Goal: Task Accomplishment & Management: Complete application form

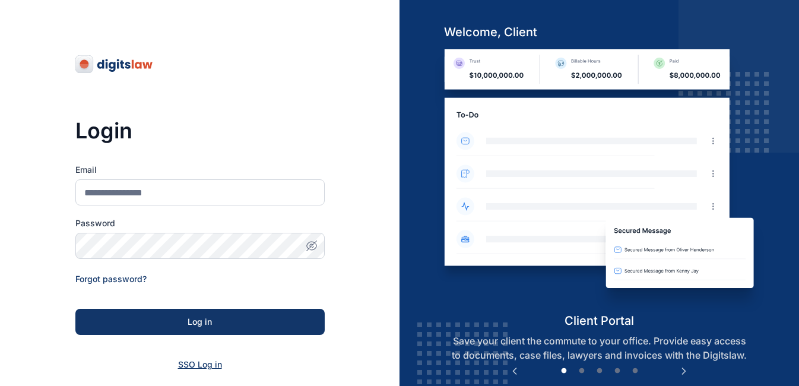
click at [196, 367] on span "SSO Log in" at bounding box center [200, 364] width 44 height 10
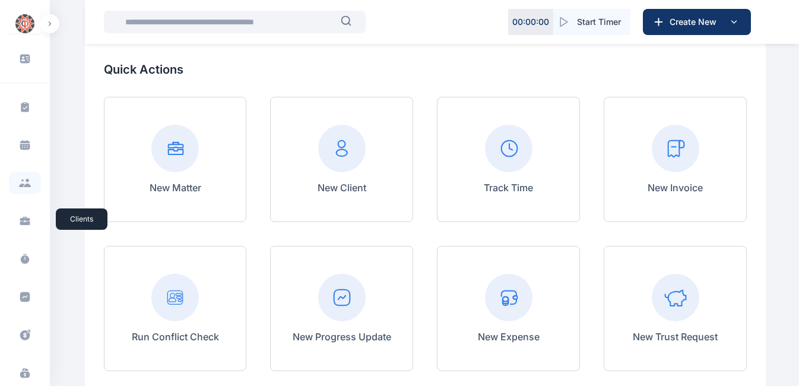
scroll to position [37, 0]
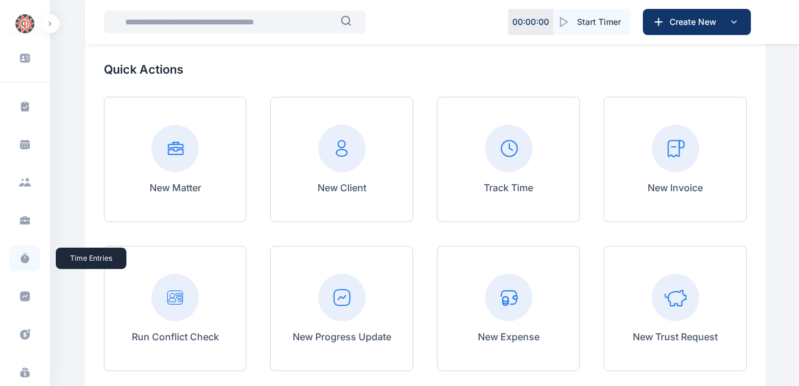
click at [23, 258] on icon at bounding box center [25, 258] width 12 height 12
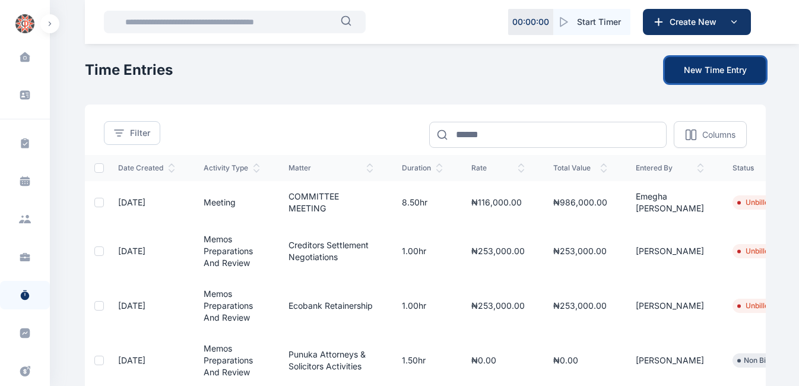
click at [712, 66] on button "New Time Entry" at bounding box center [715, 70] width 101 height 26
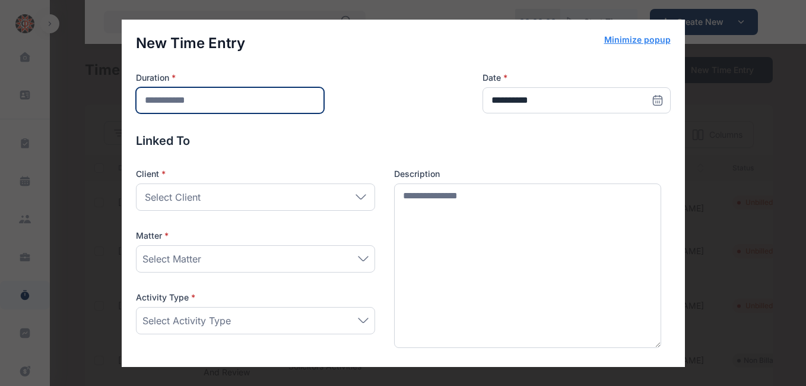
click at [278, 97] on input "number" at bounding box center [230, 100] width 188 height 26
type input "*"
type input "***"
click at [653, 102] on icon at bounding box center [658, 100] width 12 height 12
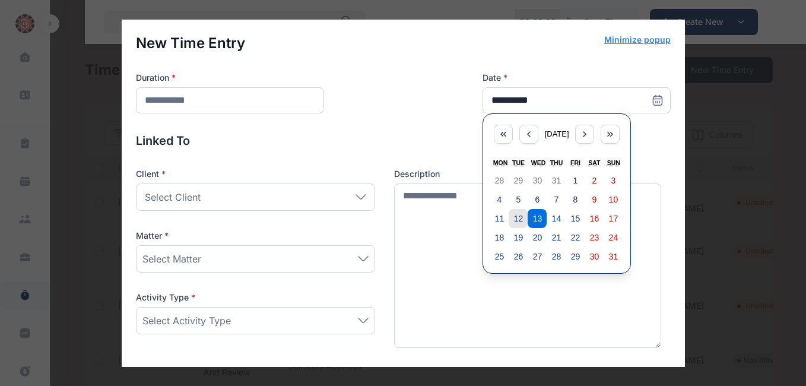
click at [516, 217] on button "12" at bounding box center [518, 218] width 19 height 19
type input "**********"
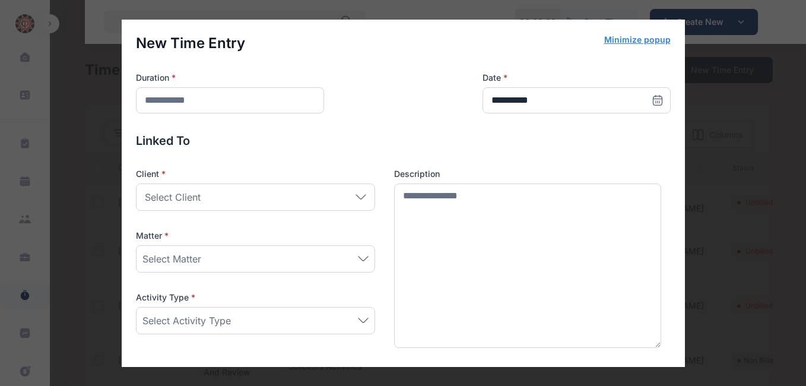
click at [362, 195] on icon at bounding box center [360, 197] width 9 height 4
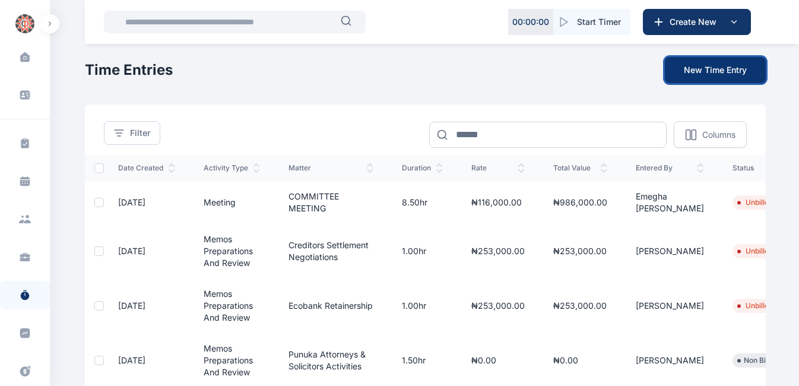
click at [733, 69] on button "New Time Entry" at bounding box center [715, 70] width 101 height 26
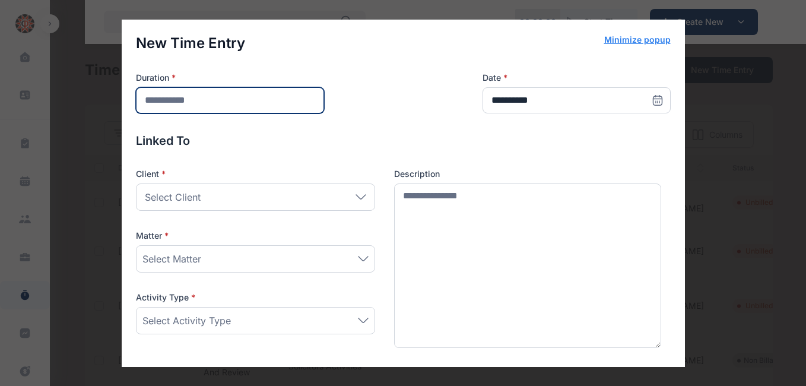
click at [223, 101] on input "number" at bounding box center [230, 100] width 188 height 26
type input "***"
click at [652, 97] on icon at bounding box center [658, 100] width 12 height 12
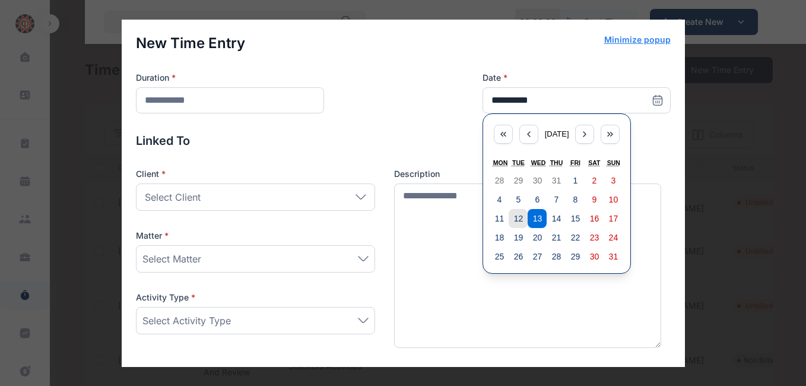
click at [514, 216] on abbr "12" at bounding box center [518, 218] width 9 height 9
type input "**********"
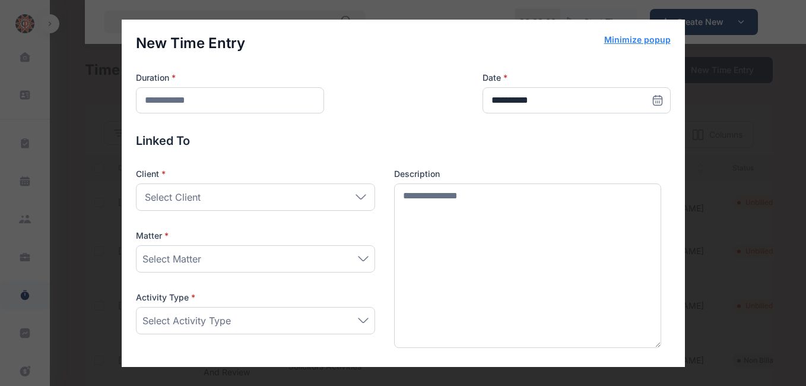
click at [359, 199] on div "Select Client" at bounding box center [255, 196] width 239 height 27
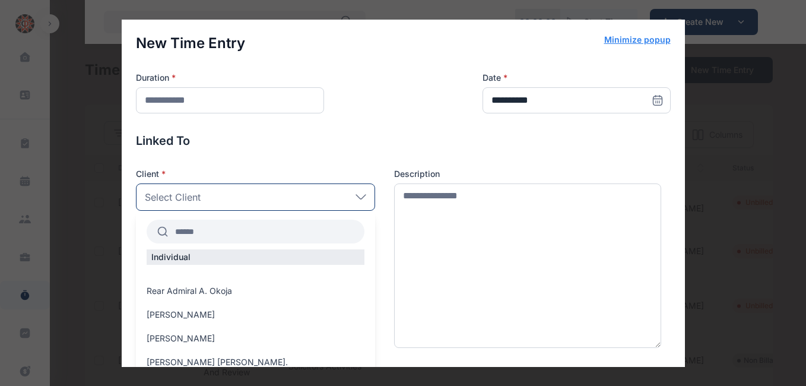
click at [217, 229] on input "text" at bounding box center [266, 231] width 196 height 21
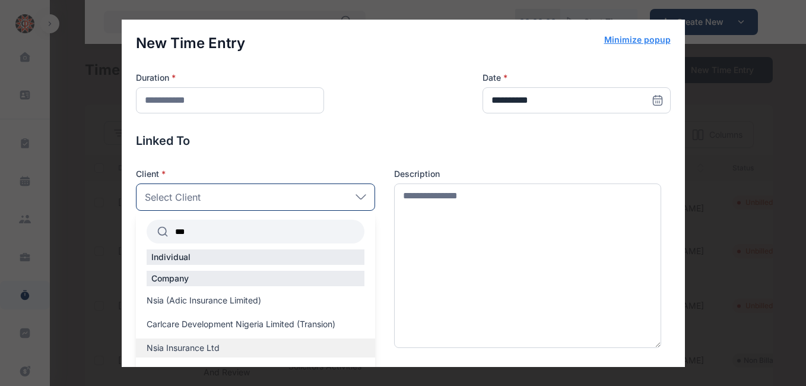
type input "***"
click at [182, 349] on span "Nsia Insurance Ltd" at bounding box center [183, 348] width 73 height 12
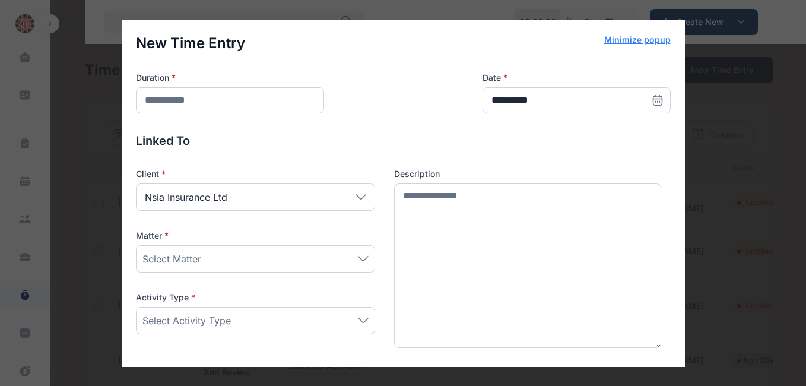
click at [360, 261] on icon at bounding box center [363, 258] width 9 height 4
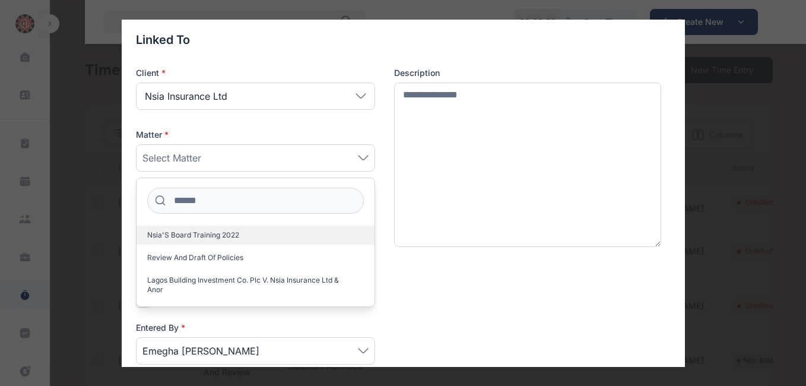
scroll to position [102, 0]
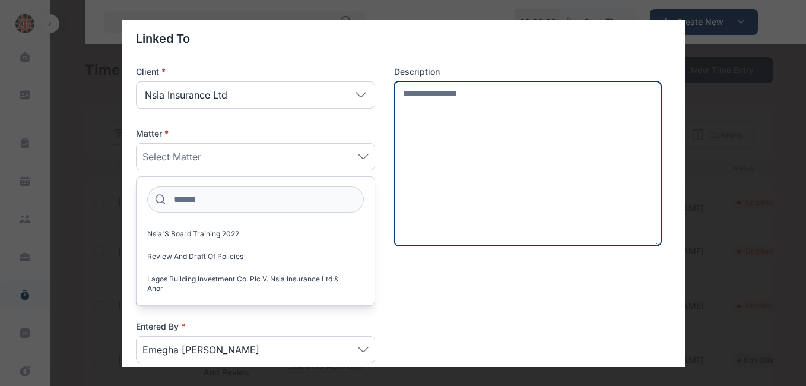
click at [481, 163] on textarea at bounding box center [528, 163] width 268 height 165
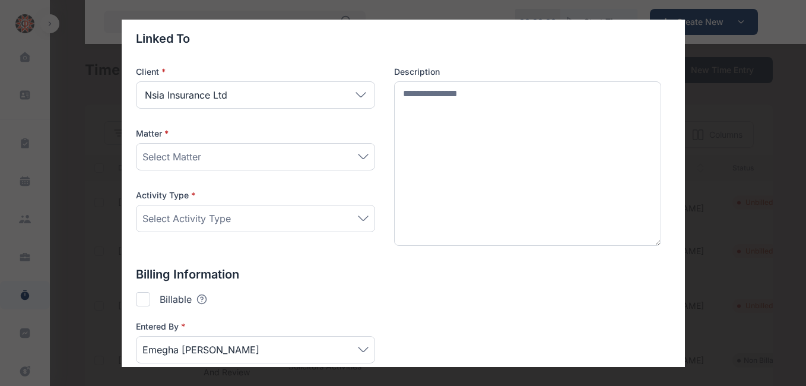
click at [362, 221] on div "Select Activity Type" at bounding box center [255, 218] width 226 height 14
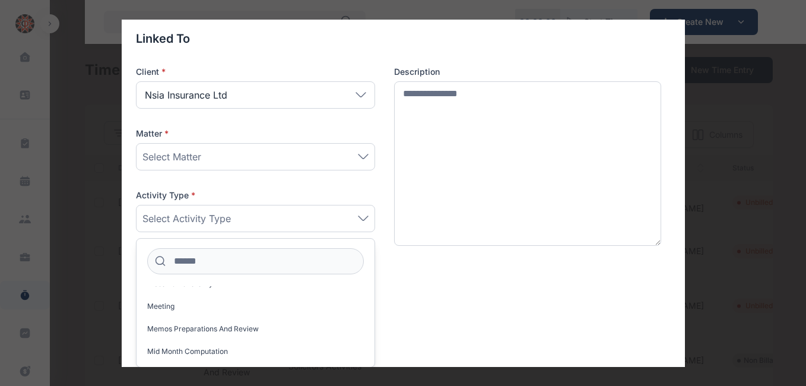
scroll to position [847, 0]
click at [227, 302] on label "Meeting" at bounding box center [256, 305] width 238 height 19
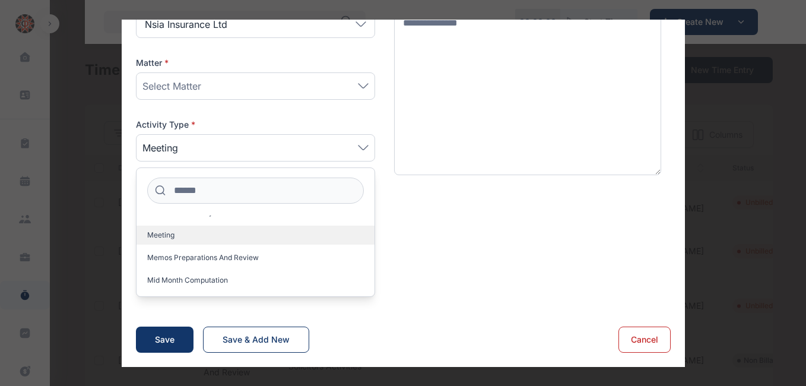
click at [204, 242] on label "Meeting" at bounding box center [256, 235] width 238 height 19
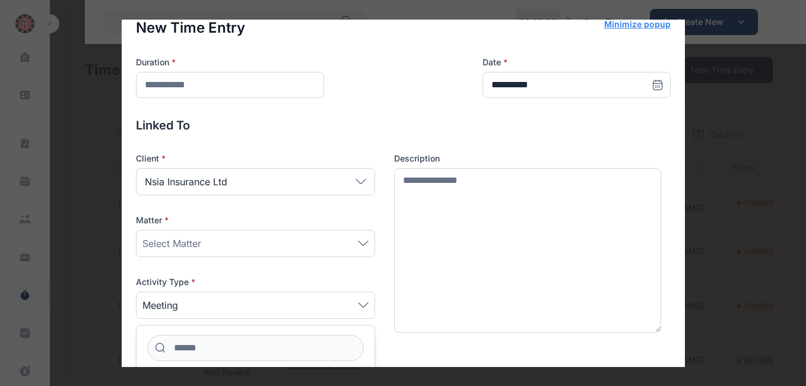
scroll to position [0, 0]
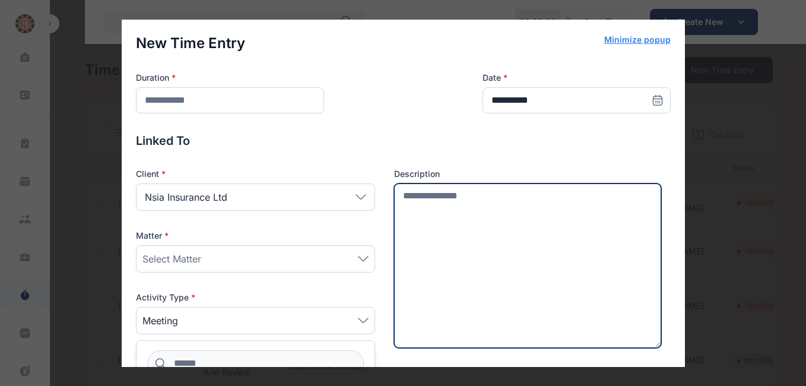
click at [445, 204] on textarea at bounding box center [528, 265] width 268 height 165
type textarea "*"
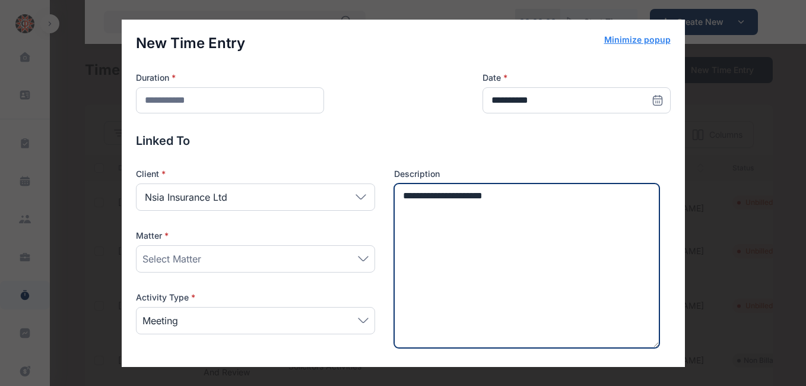
type textarea "**********"
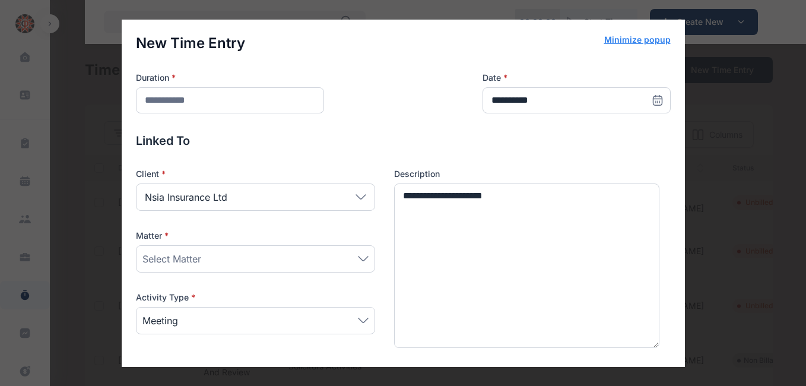
click at [362, 258] on icon at bounding box center [363, 258] width 11 height 5
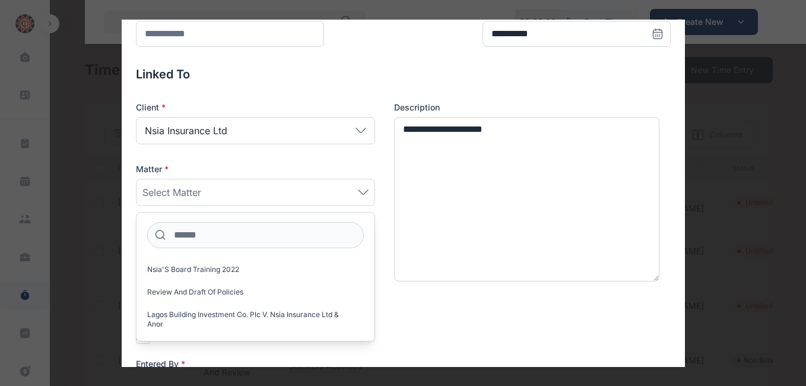
scroll to position [68, 0]
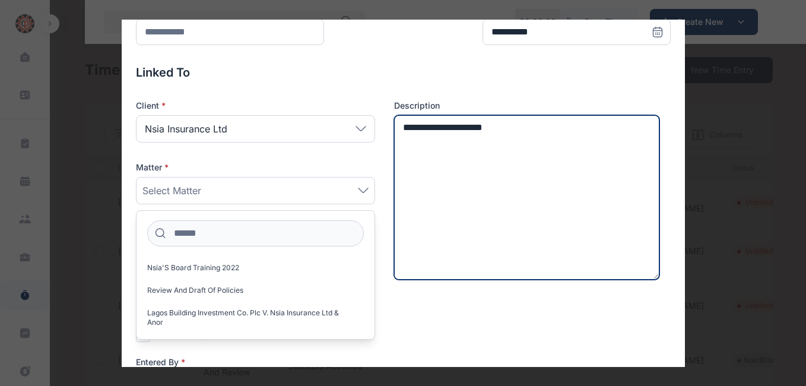
click at [511, 149] on textarea "**********" at bounding box center [527, 197] width 266 height 165
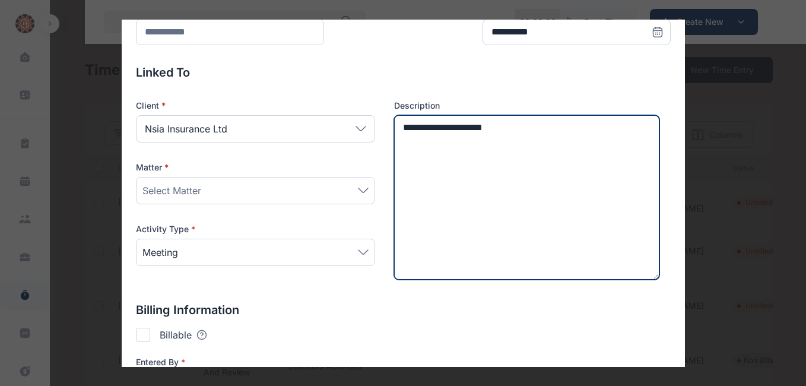
scroll to position [173, 0]
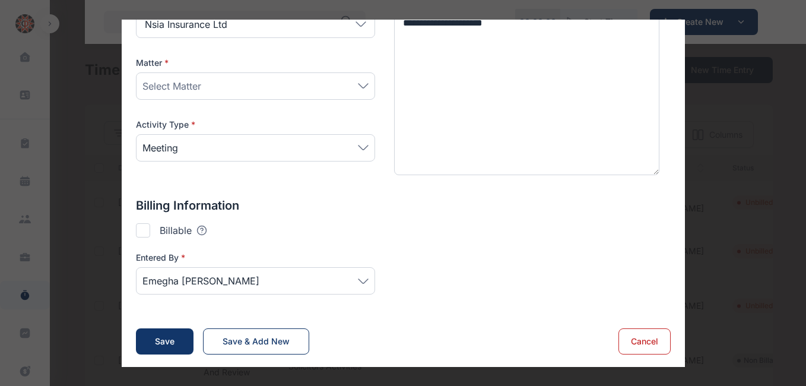
click at [139, 227] on div at bounding box center [143, 230] width 14 height 14
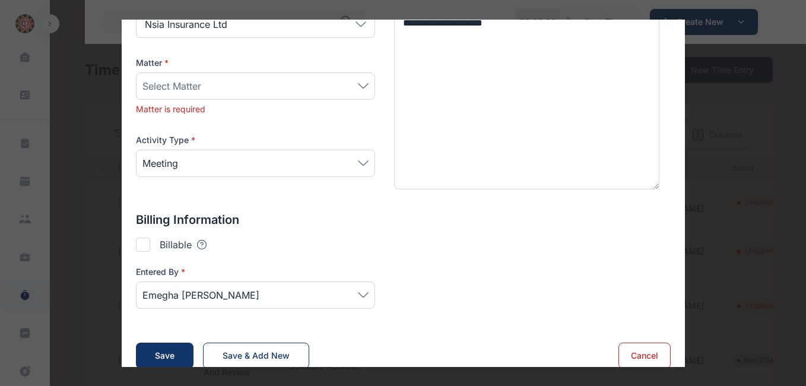
click at [139, 243] on div at bounding box center [143, 244] width 14 height 14
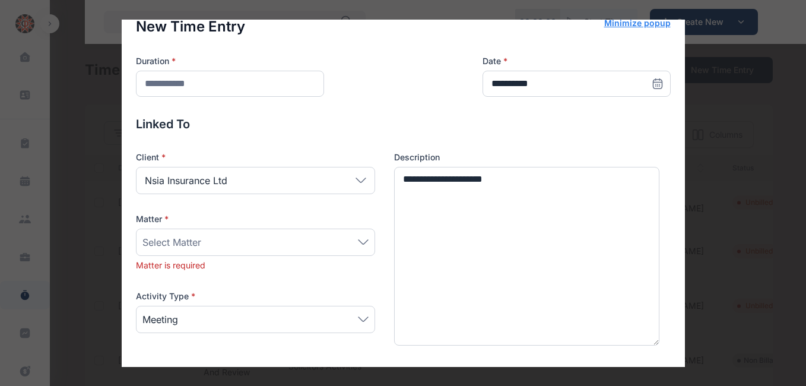
scroll to position [0, 0]
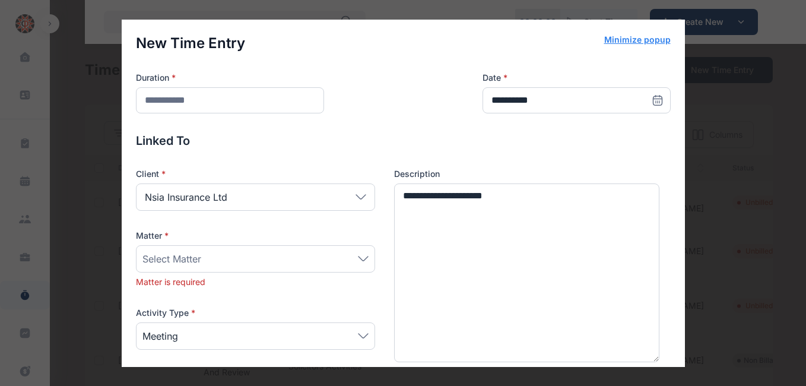
click at [361, 258] on icon at bounding box center [363, 258] width 11 height 5
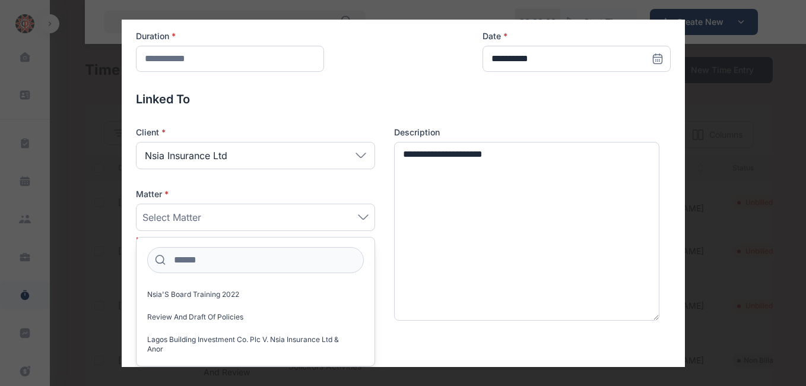
scroll to position [42, 0]
click at [234, 258] on input at bounding box center [255, 259] width 217 height 26
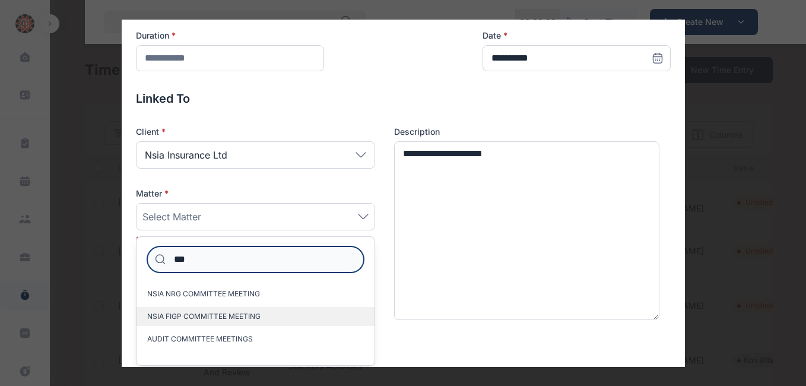
type input "***"
click at [214, 316] on span "NSIA FIGP COMMITTEE MEETING" at bounding box center [203, 316] width 113 height 9
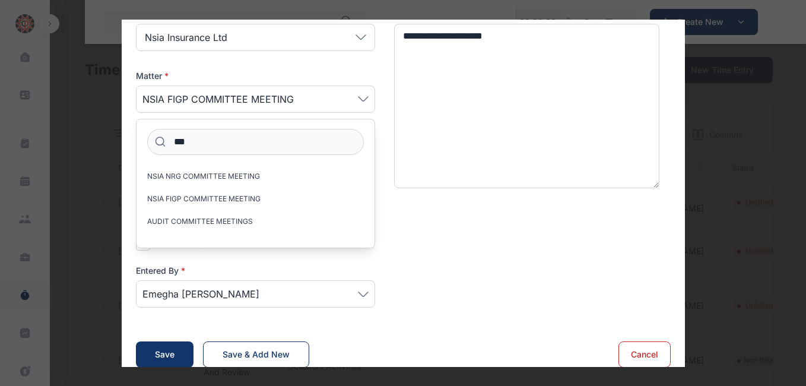
scroll to position [173, 0]
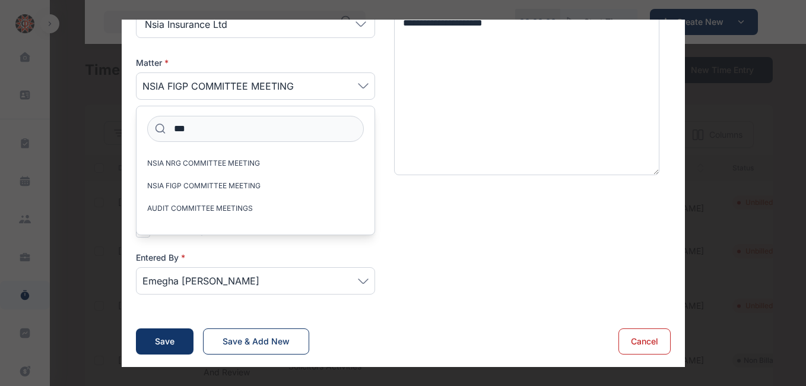
click at [367, 282] on div "Emegha [PERSON_NAME]" at bounding box center [255, 280] width 239 height 27
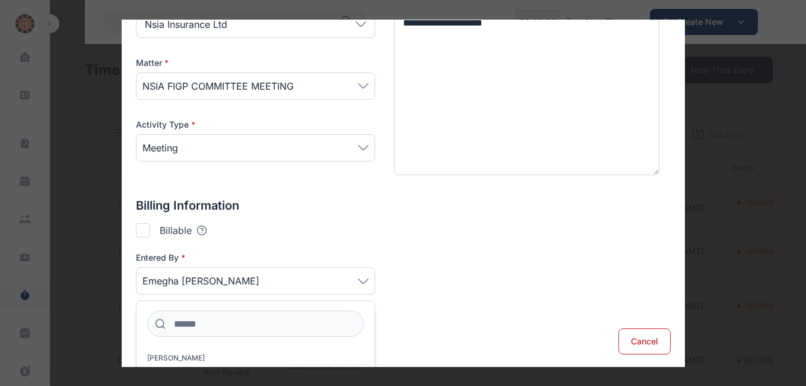
click at [138, 226] on div at bounding box center [143, 230] width 14 height 14
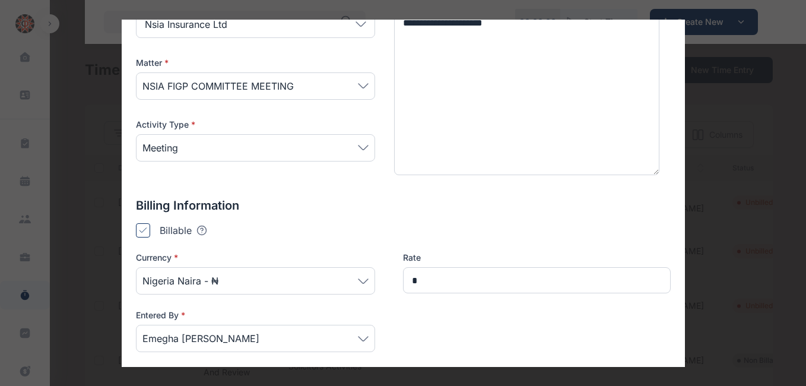
type input "*******"
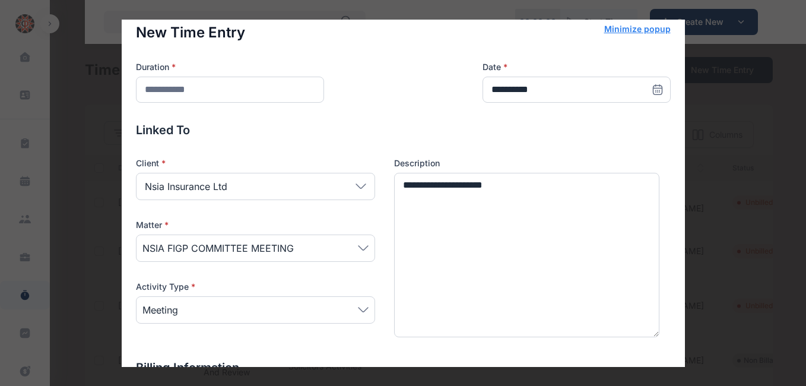
scroll to position [0, 0]
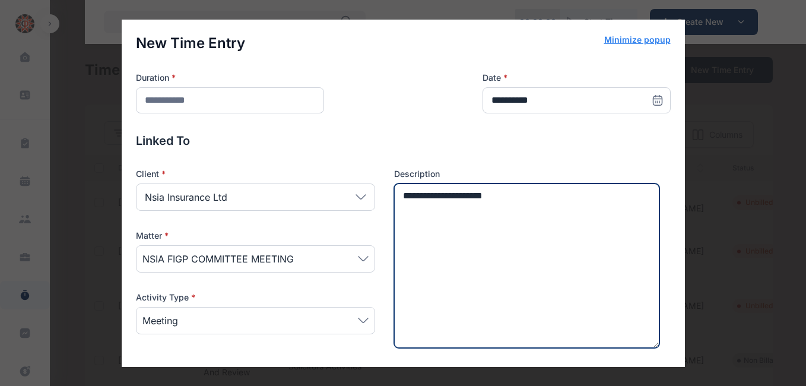
click at [402, 198] on textarea "**********" at bounding box center [527, 265] width 266 height 165
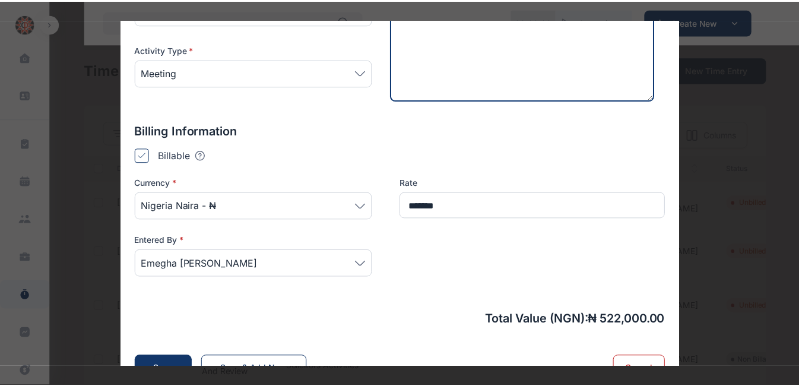
scroll to position [275, 0]
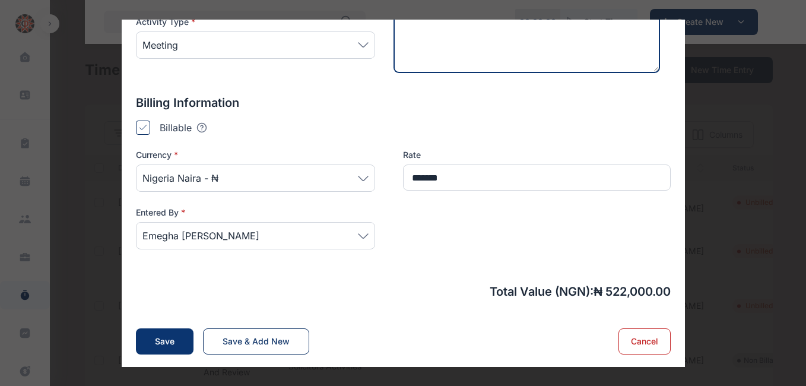
type textarea "**********"
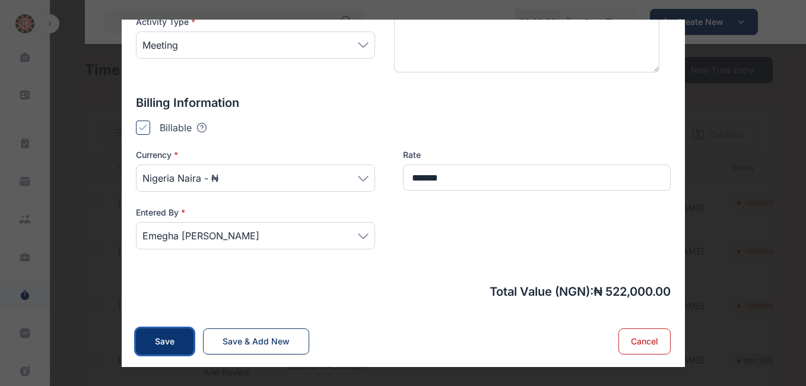
click at [163, 341] on div "Save" at bounding box center [165, 341] width 20 height 12
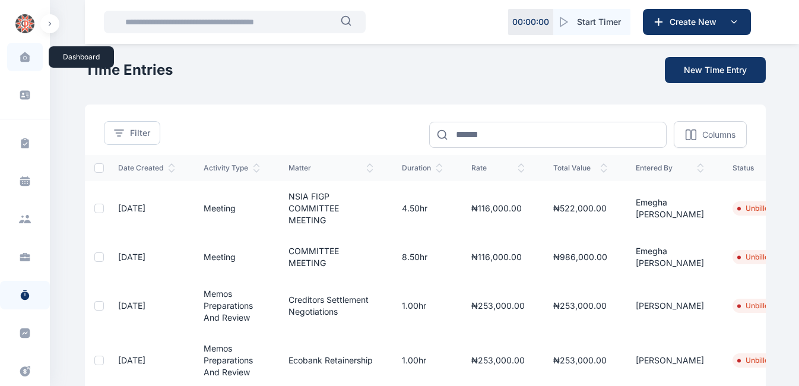
click at [20, 63] on span at bounding box center [25, 57] width 30 height 25
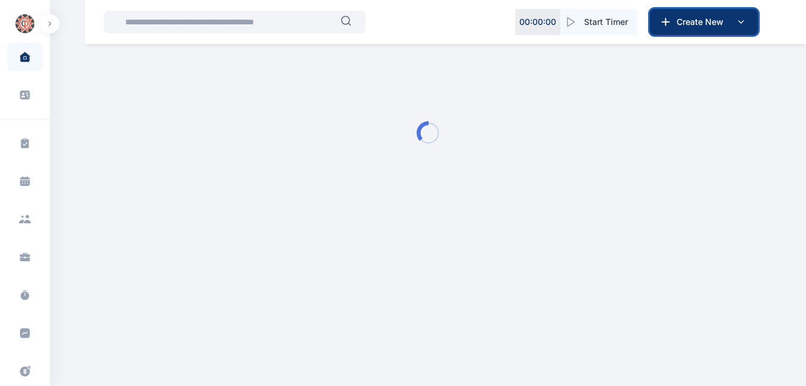
click at [691, 23] on span "Create New" at bounding box center [703, 22] width 62 height 12
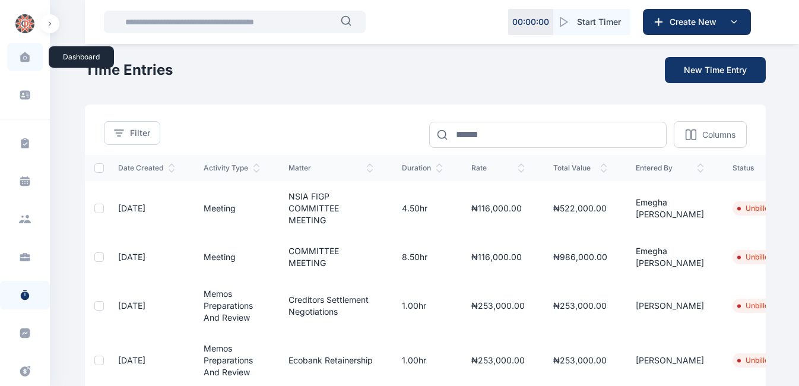
click at [21, 62] on span at bounding box center [25, 57] width 30 height 25
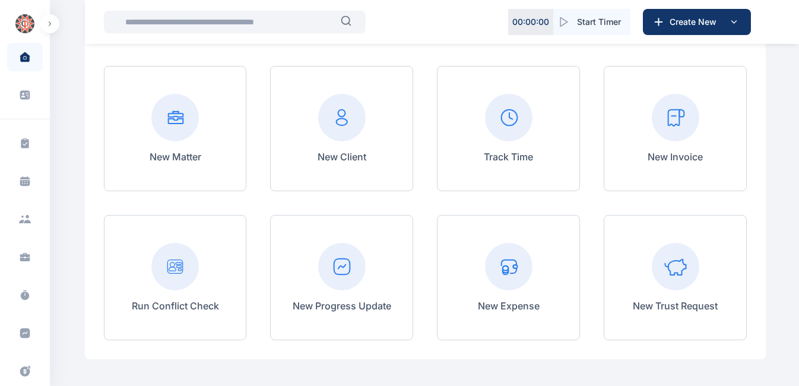
scroll to position [108, 0]
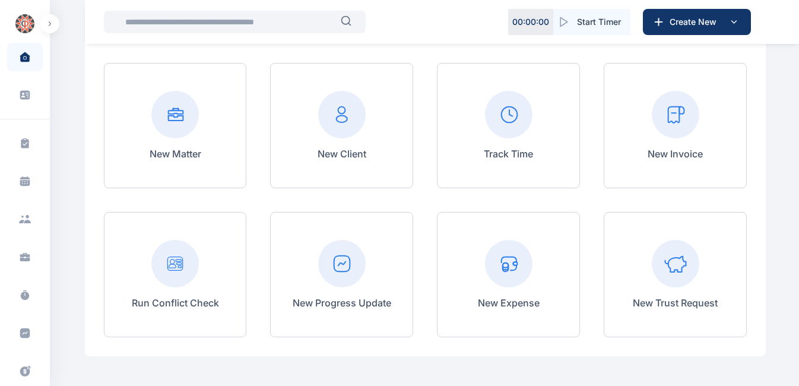
click at [697, 134] on icon at bounding box center [675, 114] width 47 height 47
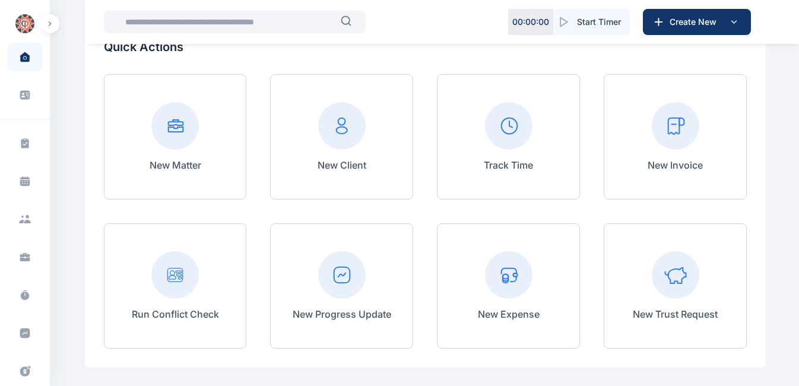
scroll to position [96, 0]
click at [662, 131] on rect at bounding box center [675, 126] width 47 height 47
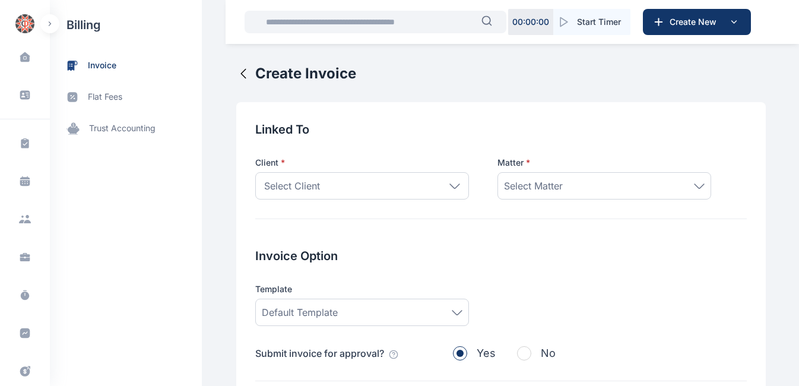
click at [690, 148] on div "Client * Select Client Individual Company Add New Client Matter * Select Matter" at bounding box center [501, 169] width 492 height 62
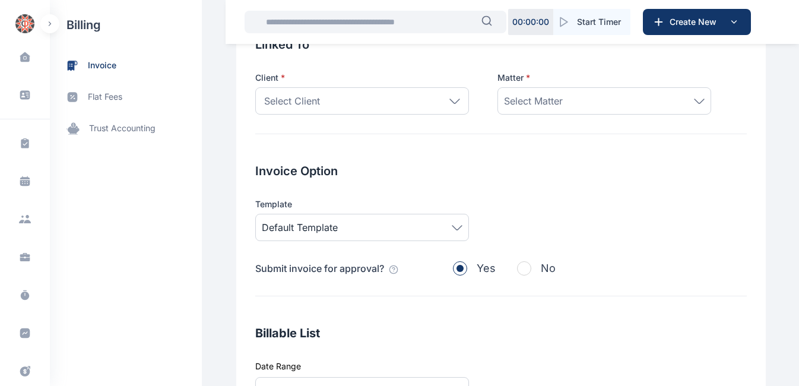
scroll to position [88, 0]
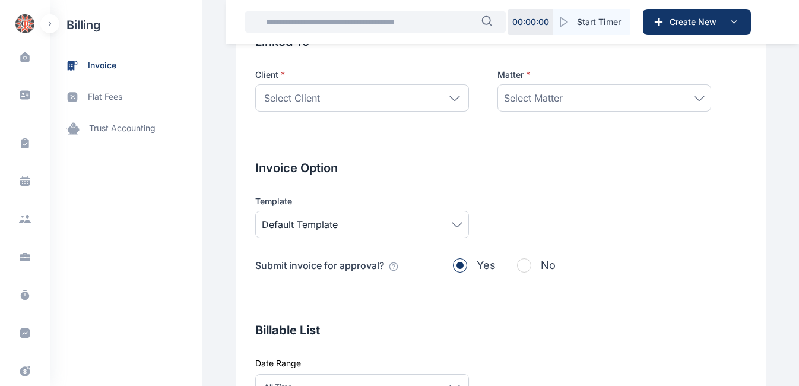
click at [449, 100] on icon at bounding box center [454, 98] width 11 height 5
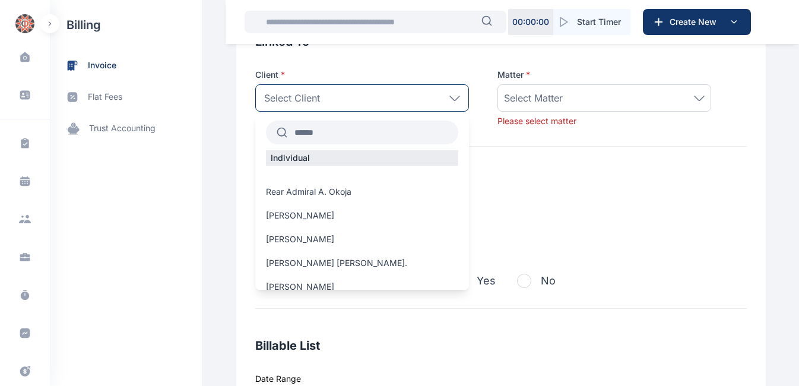
click at [319, 135] on input "text" at bounding box center [372, 132] width 171 height 21
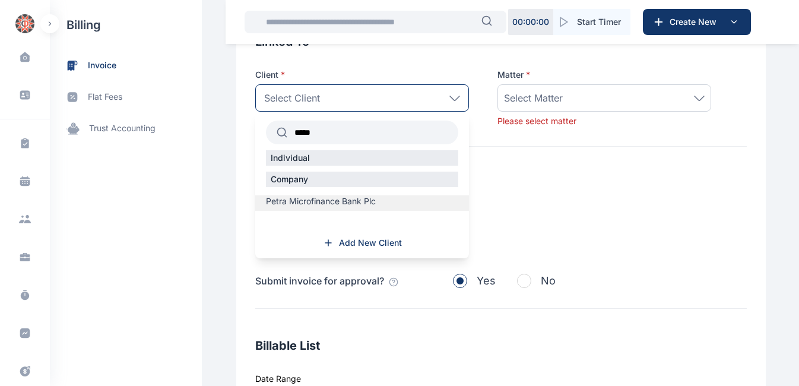
type input "*****"
click at [320, 196] on span "Petra Microfinance Bank Plc" at bounding box center [321, 201] width 110 height 12
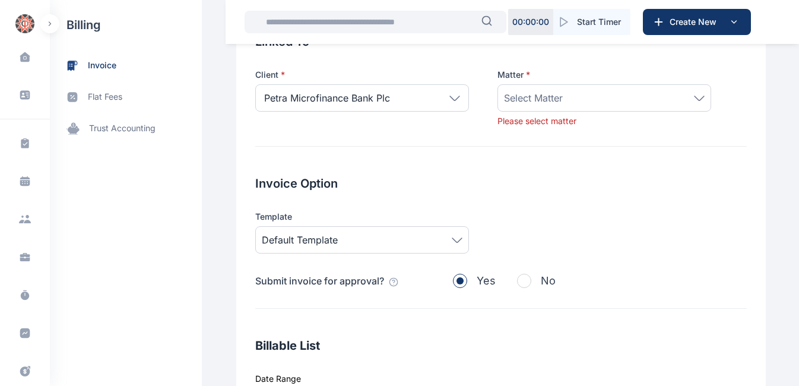
click at [694, 99] on icon at bounding box center [699, 98] width 11 height 5
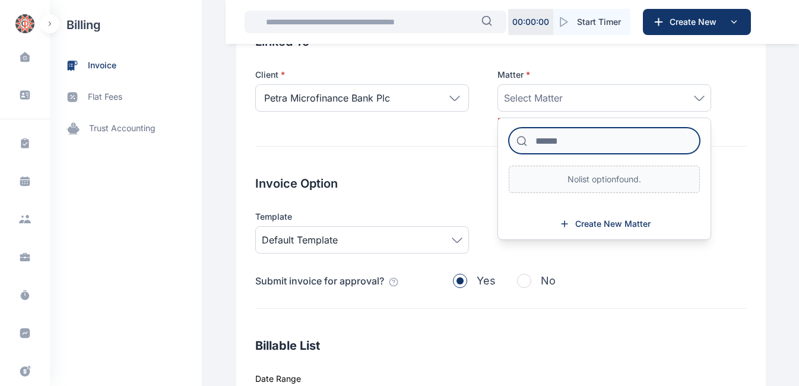
click at [569, 139] on input at bounding box center [604, 141] width 191 height 26
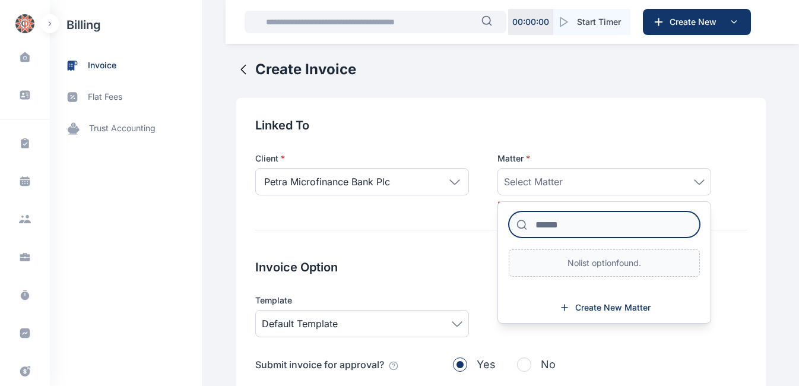
scroll to position [1, 0]
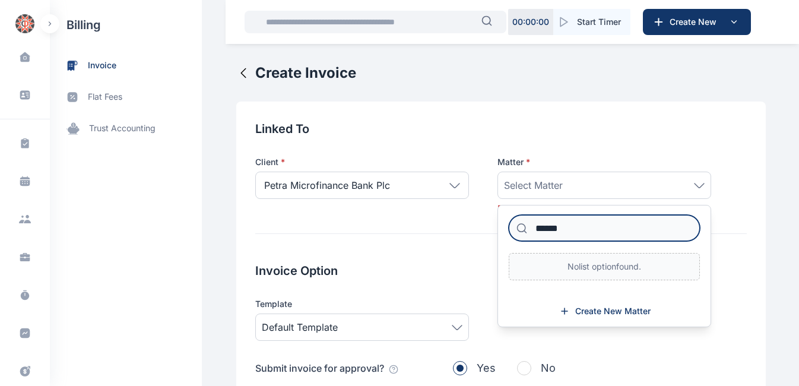
type input "*******"
click button at bounding box center [0, 0] width 0 height 0
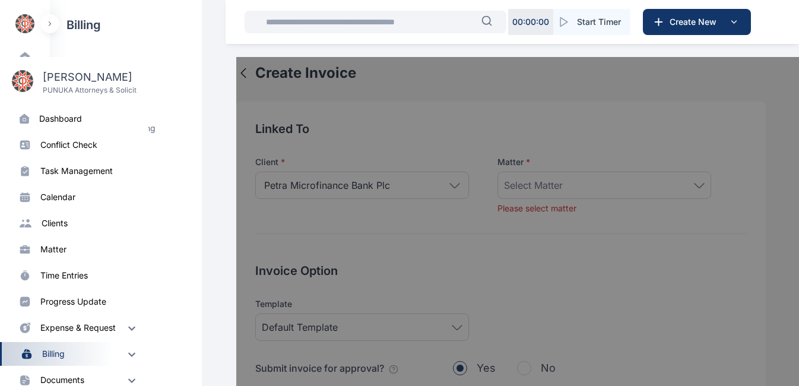
click at [316, 172] on div at bounding box center [635, 250] width 799 height 386
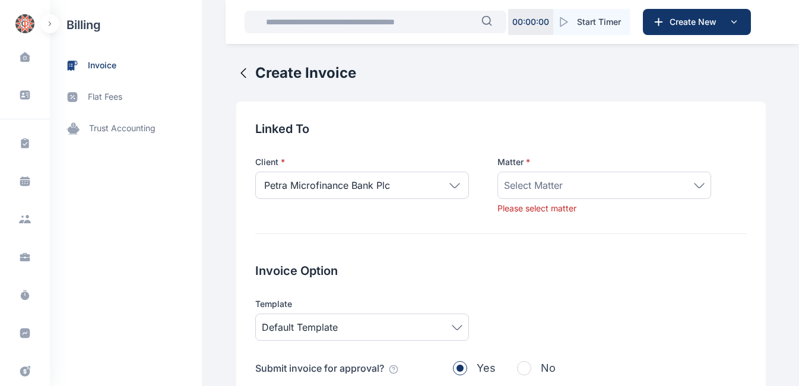
click at [450, 187] on icon at bounding box center [454, 185] width 9 height 4
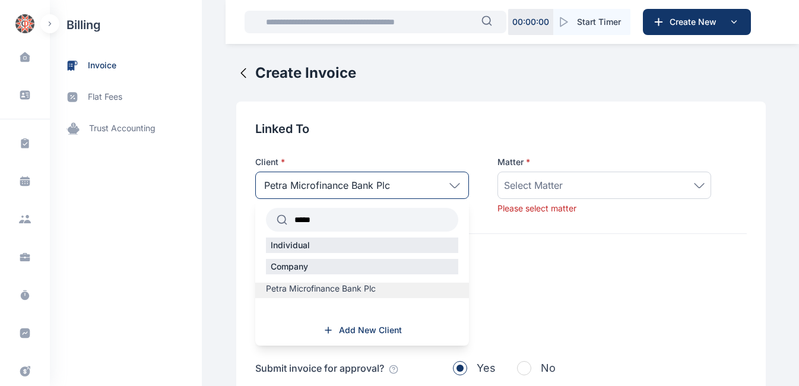
click at [325, 291] on span "Petra Microfinance Bank Plc" at bounding box center [321, 289] width 110 height 12
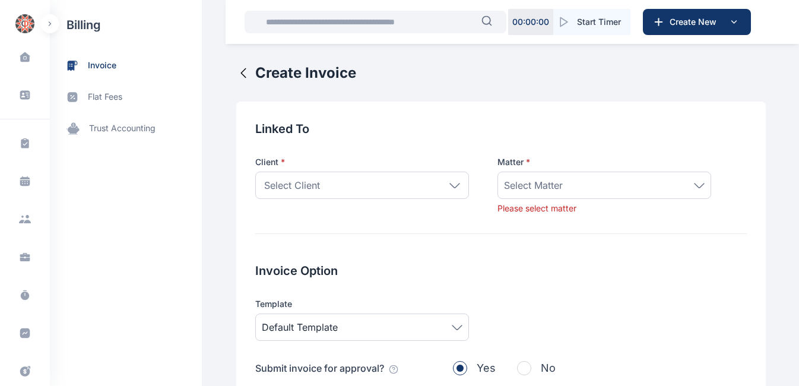
click at [446, 189] on div "Select Client" at bounding box center [362, 185] width 214 height 27
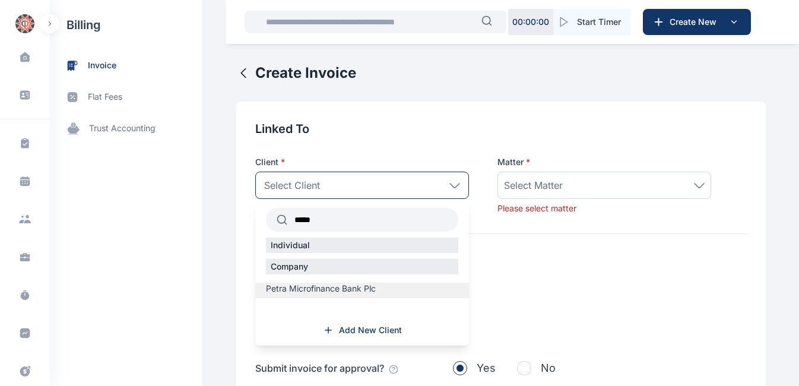
click at [303, 289] on span "Petra Microfinance Bank Plc" at bounding box center [321, 289] width 110 height 12
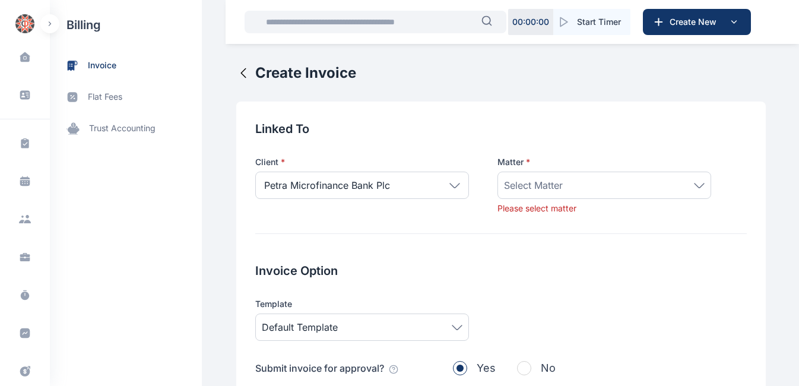
click at [604, 185] on div "Select Matter" at bounding box center [604, 185] width 201 height 14
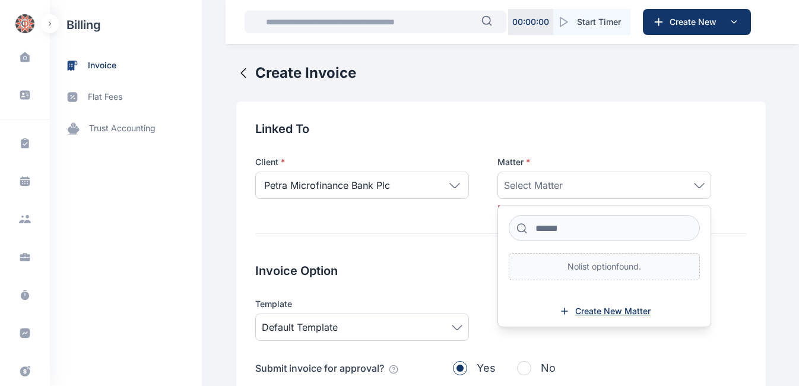
click at [600, 311] on span "Create New Matter" at bounding box center [612, 311] width 75 height 12
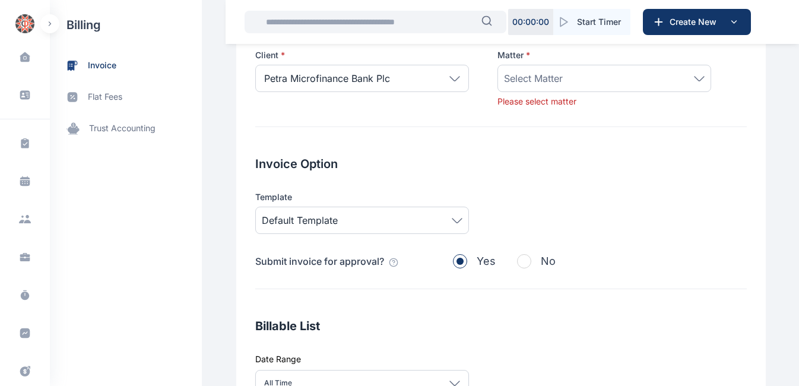
scroll to position [0, 0]
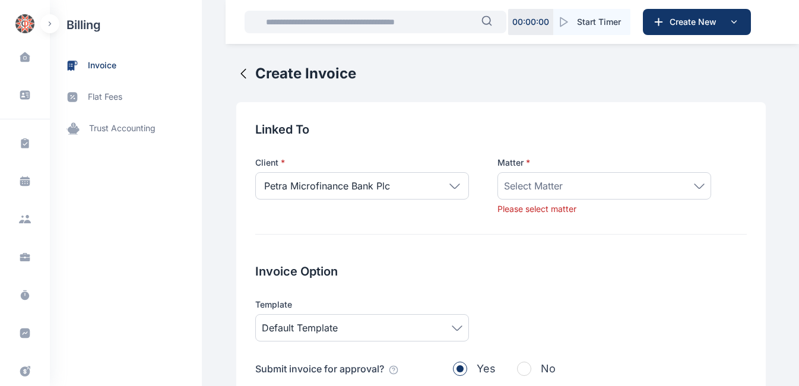
click at [694, 187] on icon at bounding box center [699, 185] width 11 height 5
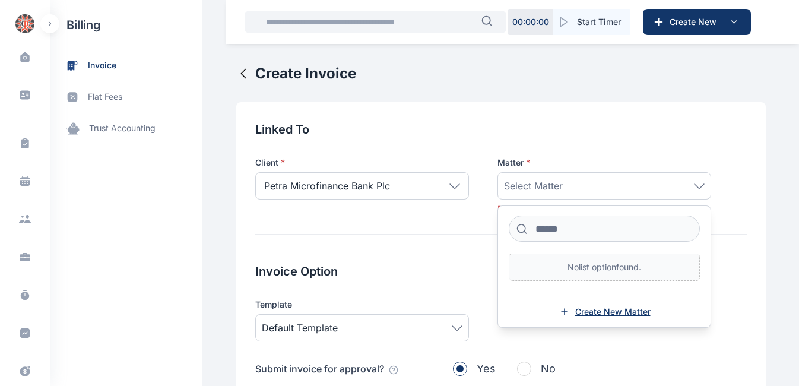
click at [585, 315] on span "Create New Matter" at bounding box center [612, 312] width 75 height 12
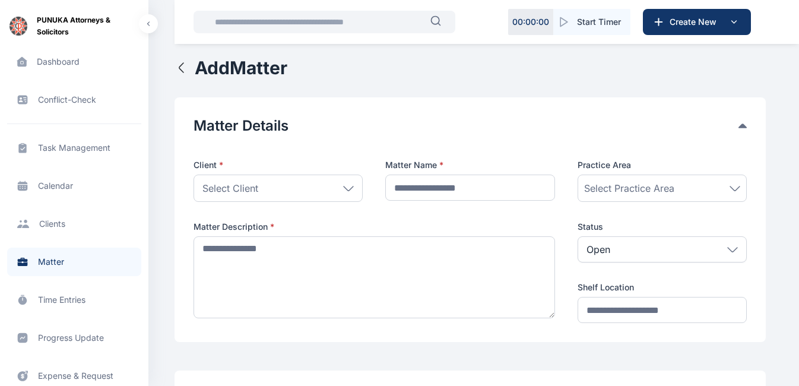
click at [350, 188] on icon at bounding box center [348, 188] width 11 height 5
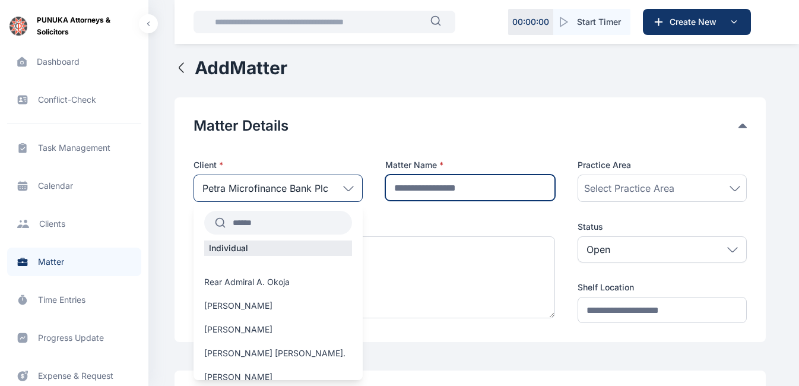
click at [423, 192] on input "text" at bounding box center [469, 188] width 169 height 26
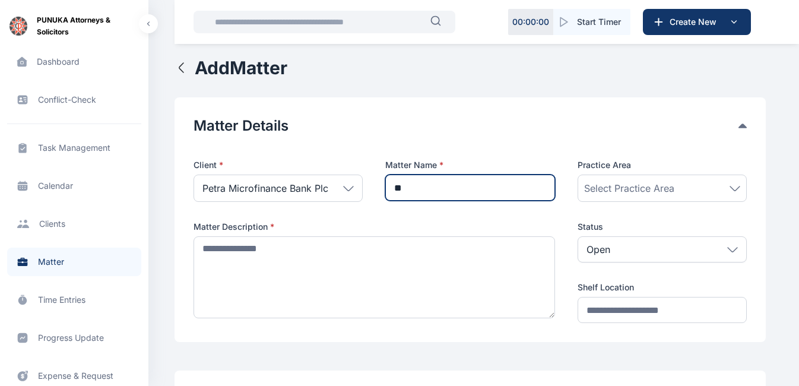
type input "*"
click at [446, 192] on input "**********" at bounding box center [469, 188] width 169 height 26
type input "**********"
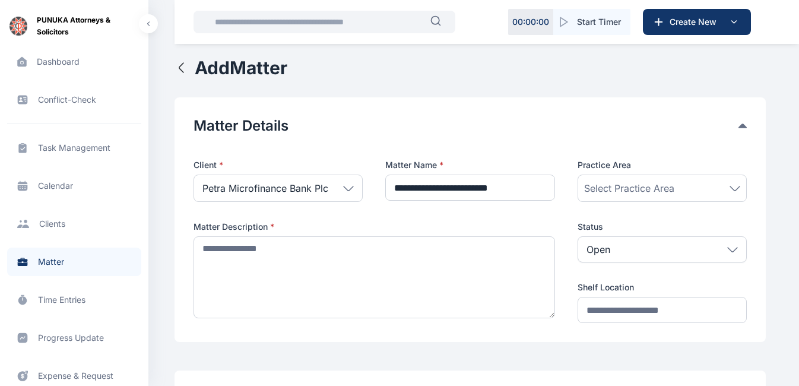
click at [736, 189] on icon at bounding box center [734, 188] width 9 height 4
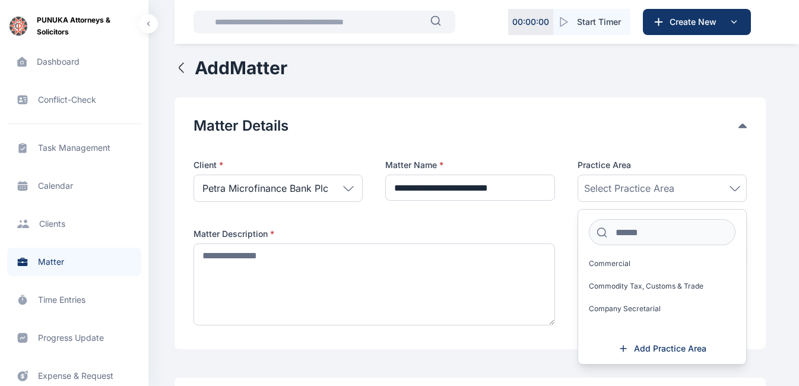
scroll to position [265, 0]
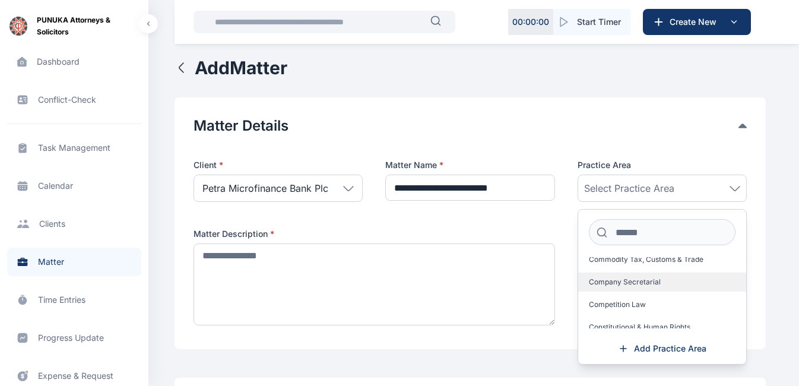
click at [624, 282] on span "Company Secretarial" at bounding box center [625, 281] width 72 height 9
click at [655, 348] on span "Add Practice Area" at bounding box center [670, 349] width 72 height 12
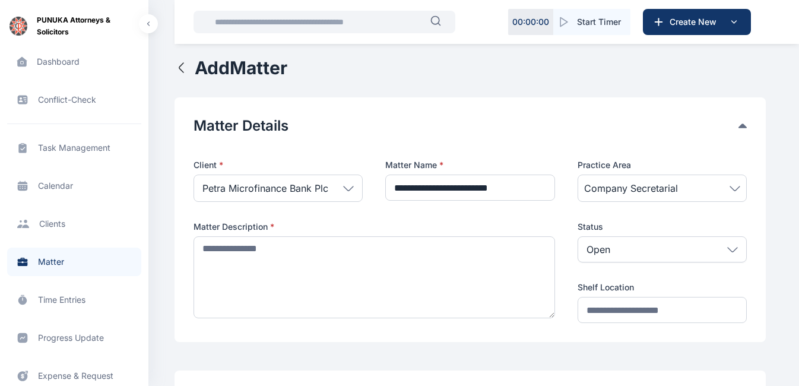
click at [736, 191] on span "Company Secretarial" at bounding box center [662, 188] width 156 height 14
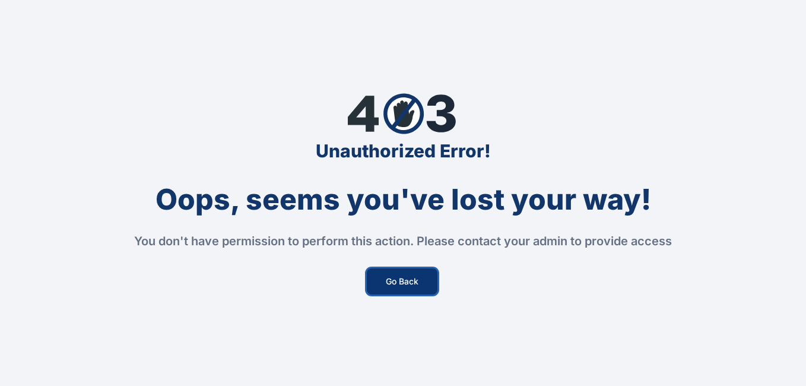
click at [406, 279] on button "Go Back" at bounding box center [402, 281] width 71 height 26
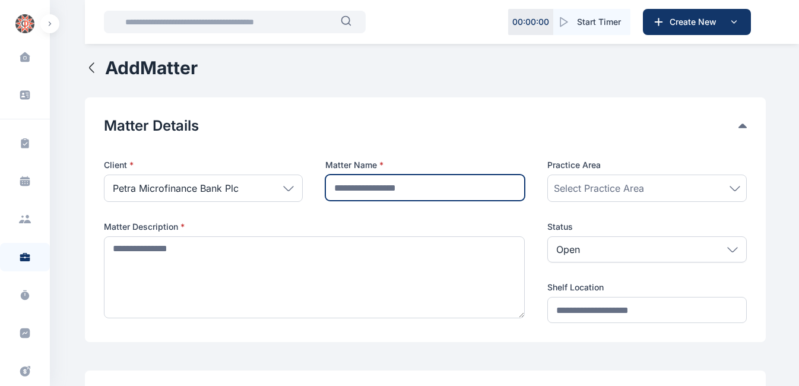
click at [462, 190] on input "text" at bounding box center [424, 188] width 199 height 26
type input "*"
type input "**********"
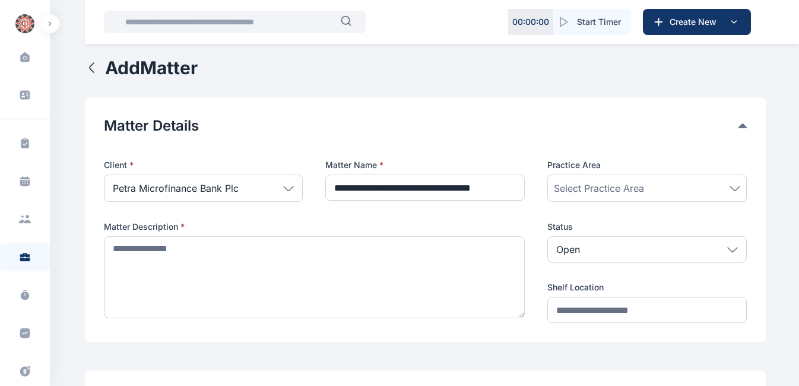
click at [738, 186] on icon at bounding box center [735, 188] width 11 height 5
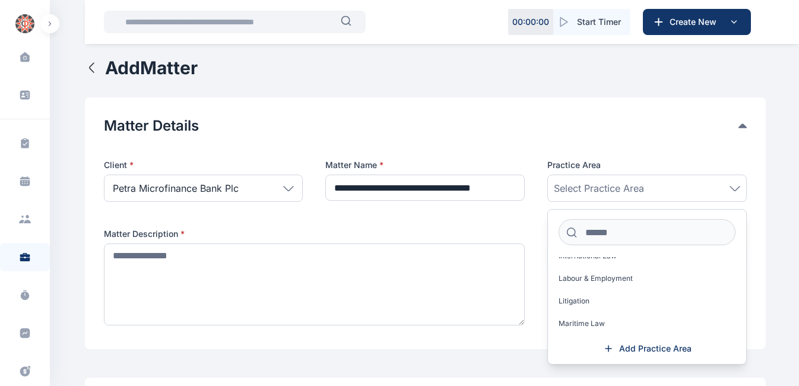
scroll to position [645, 0]
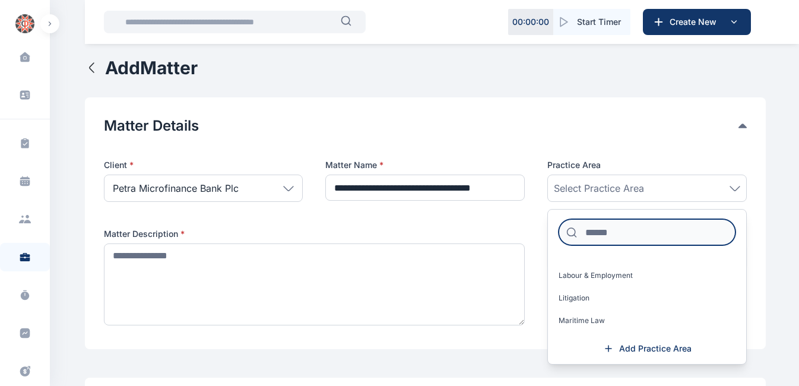
click at [596, 233] on input at bounding box center [647, 232] width 177 height 26
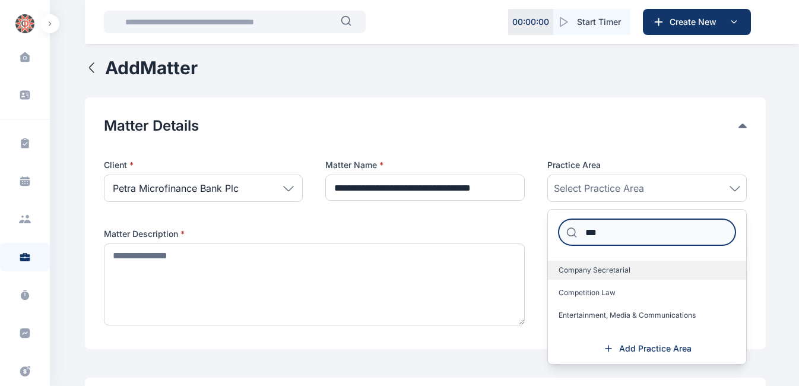
type input "***"
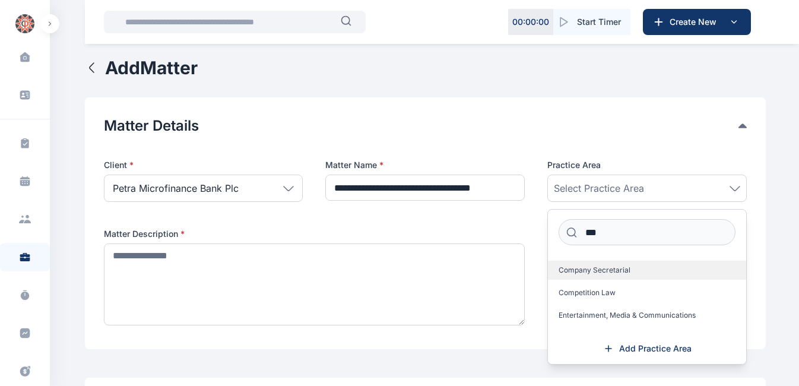
click at [632, 270] on label "Company Secretarial" at bounding box center [647, 270] width 198 height 19
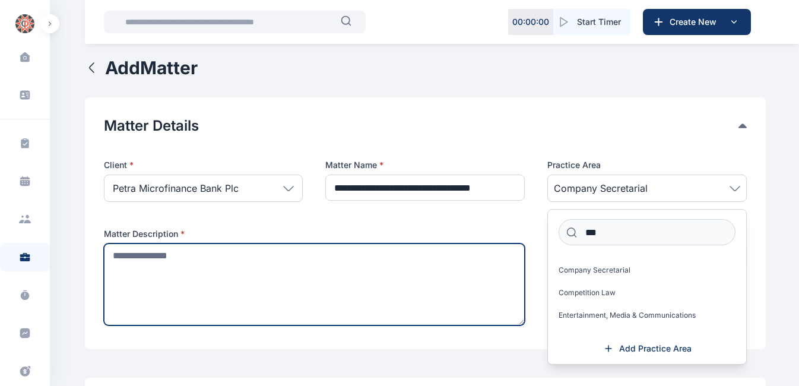
click at [263, 256] on textarea at bounding box center [314, 284] width 421 height 82
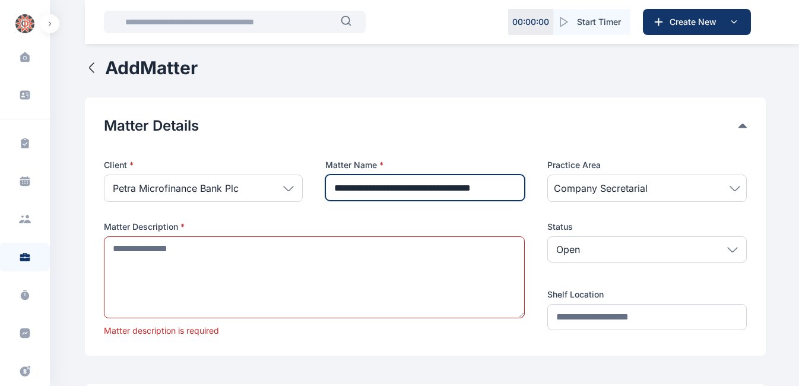
scroll to position [0, 24]
drag, startPoint x: 336, startPoint y: 188, endPoint x: 527, endPoint y: 189, distance: 190.6
click at [527, 189] on div "Client * Petra Microfinance Bank Plc Individual Rear Admiral A. Okoja Raymond O…" at bounding box center [425, 247] width 643 height 177
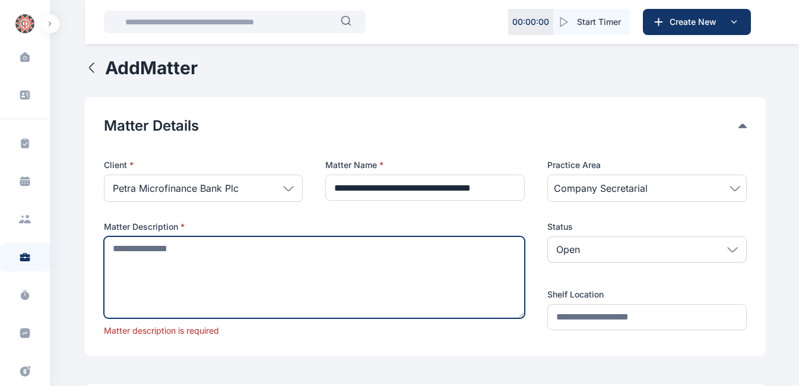
click at [132, 257] on textarea at bounding box center [314, 277] width 421 height 82
paste textarea "**********"
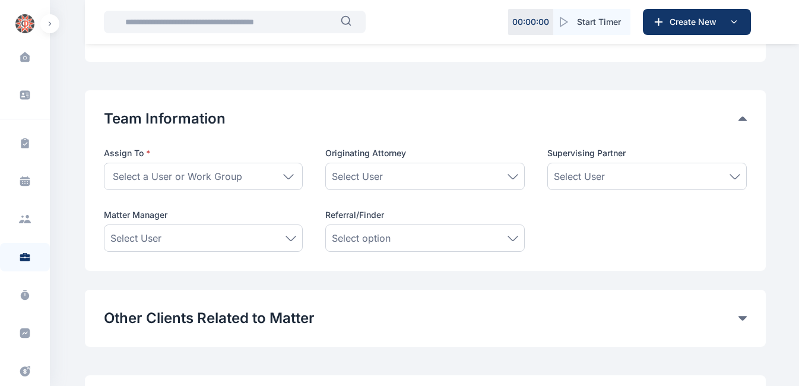
scroll to position [608, 0]
type textarea "**********"
click at [290, 176] on icon at bounding box center [288, 175] width 11 height 5
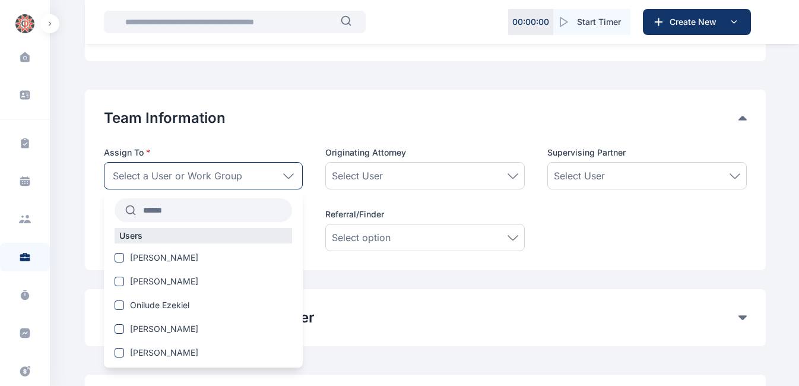
click at [202, 212] on input "text" at bounding box center [214, 209] width 157 height 21
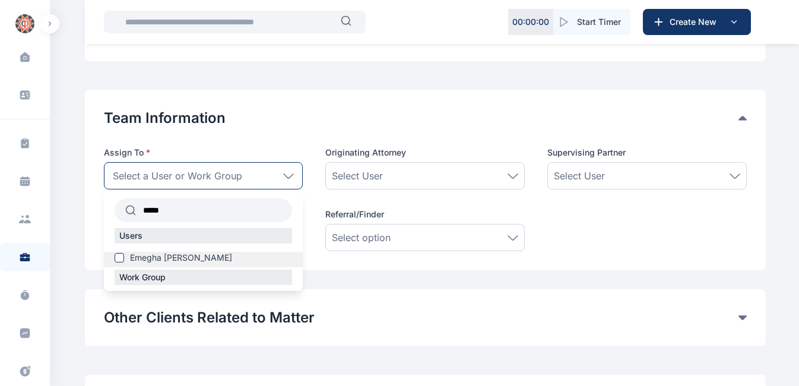
type input "*****"
click at [144, 253] on span "Emegha [PERSON_NAME]" at bounding box center [181, 258] width 102 height 12
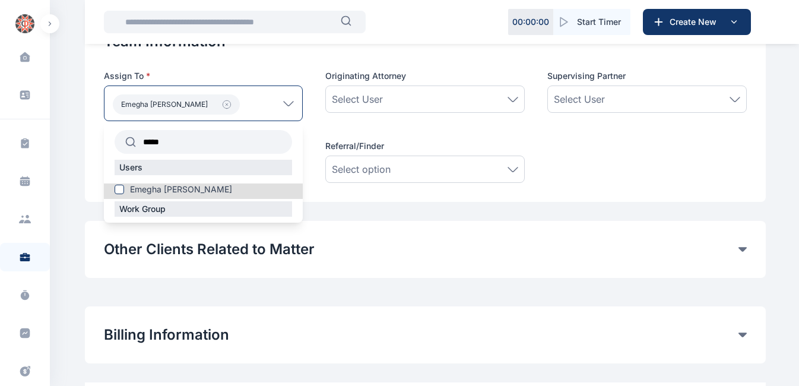
scroll to position [757, 0]
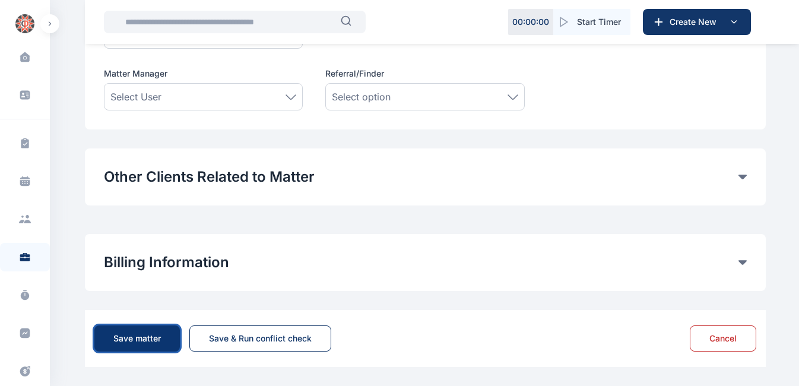
click at [151, 341] on div "Save matter" at bounding box center [136, 338] width 47 height 12
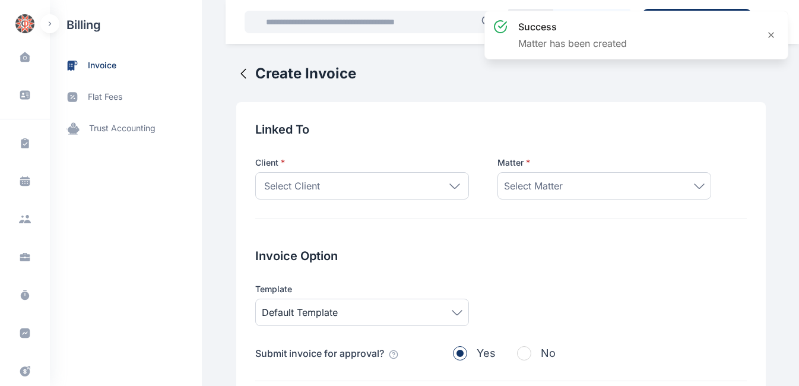
click at [448, 189] on div "Select Client" at bounding box center [362, 185] width 214 height 27
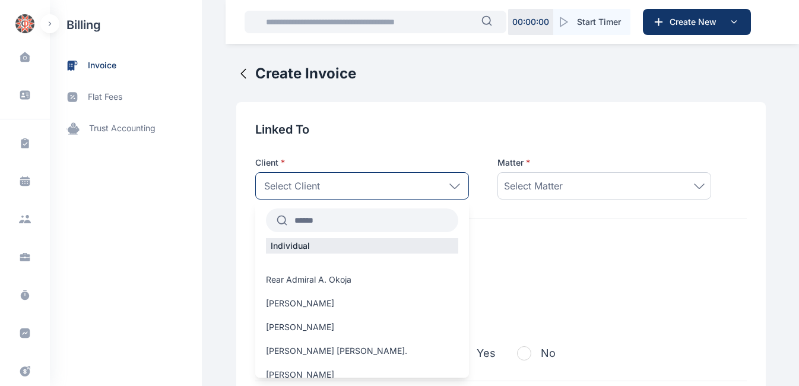
click at [338, 221] on input "text" at bounding box center [372, 220] width 171 height 21
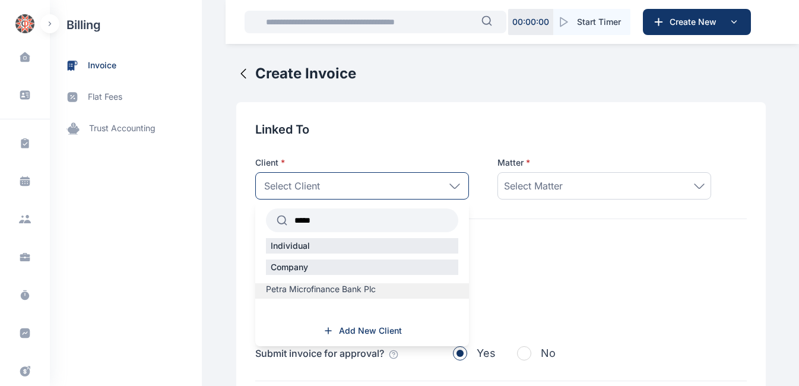
type input "*****"
click at [322, 284] on span "Petra Microfinance Bank Plc" at bounding box center [321, 289] width 110 height 12
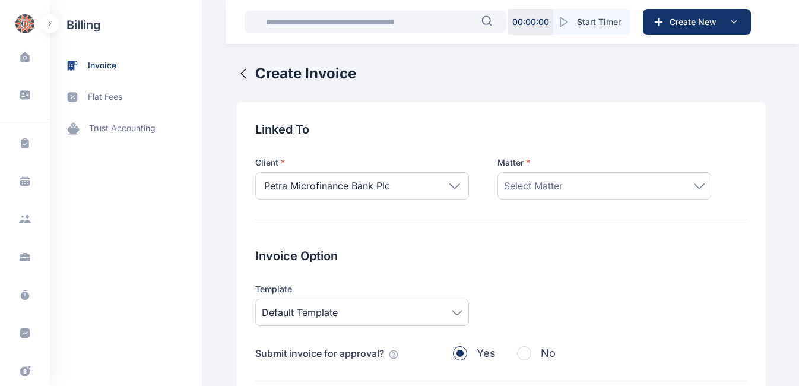
click at [694, 185] on icon at bounding box center [699, 185] width 11 height 5
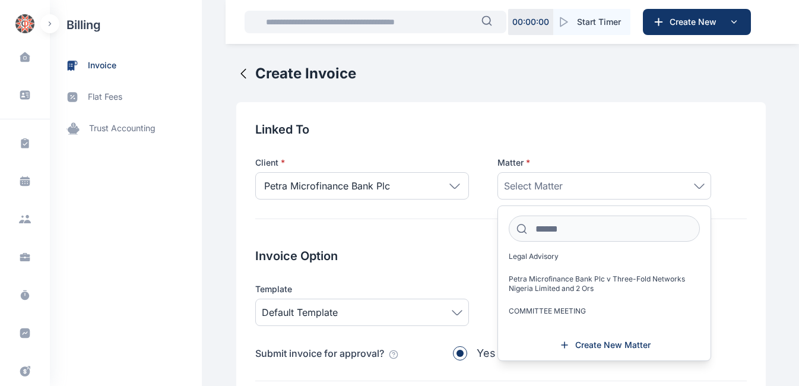
scroll to position [160, 0]
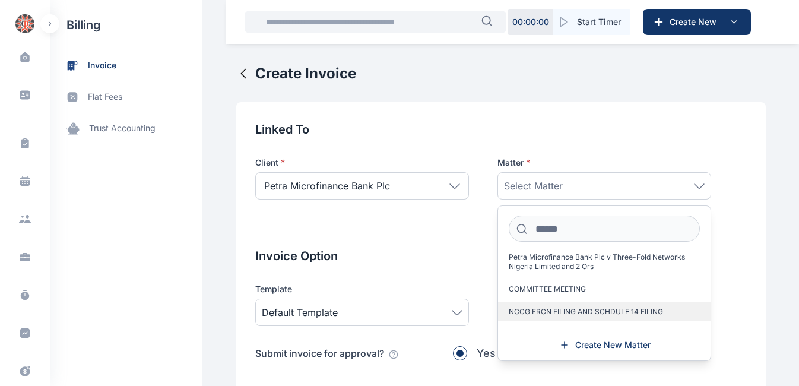
click at [560, 310] on span "NCCG FRCN FILING AND SCHDULE 14 FILING" at bounding box center [586, 311] width 154 height 9
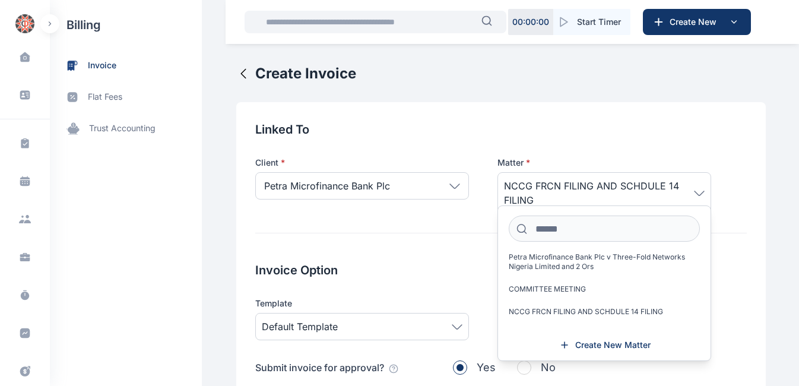
click at [457, 147] on div "Client * Petra Microfinance Bank Plc ***** Individual Company Petra Microfinanc…" at bounding box center [501, 176] width 492 height 76
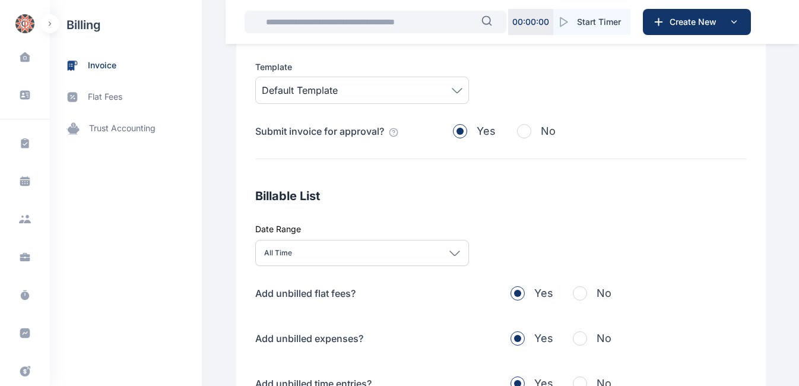
scroll to position [239, 0]
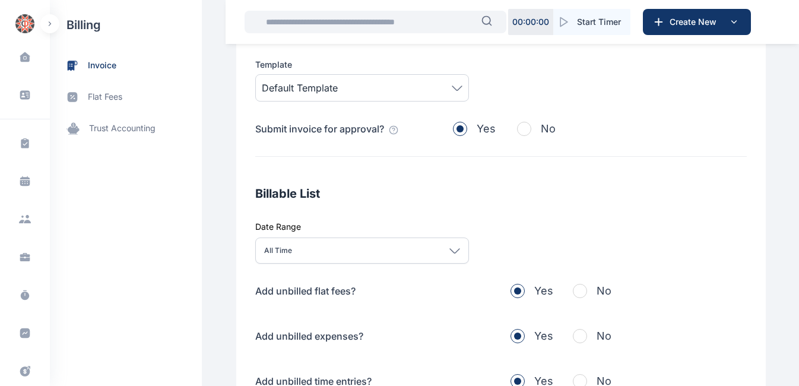
click at [573, 290] on span "button" at bounding box center [580, 291] width 14 height 14
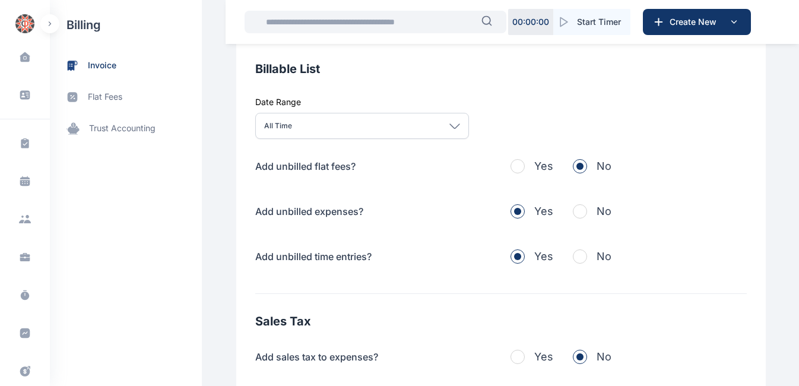
click at [573, 211] on span "button" at bounding box center [580, 211] width 14 height 14
click at [574, 254] on span "button" at bounding box center [580, 256] width 14 height 14
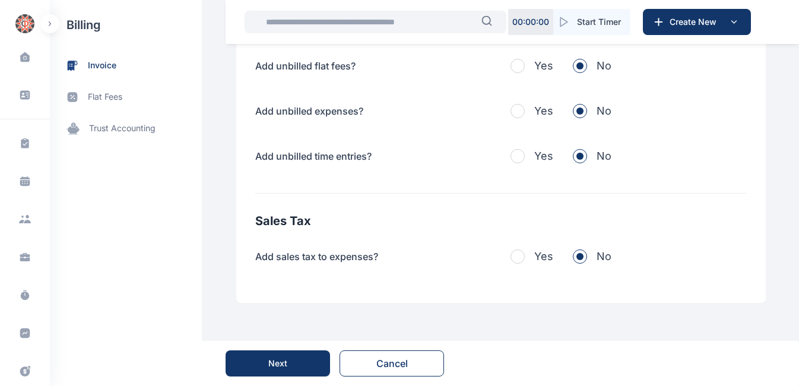
click at [301, 364] on button "Next" at bounding box center [278, 363] width 104 height 26
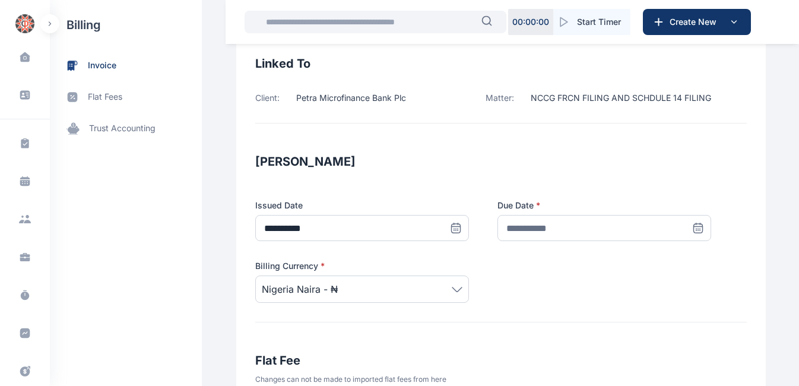
scroll to position [106, 0]
click at [462, 227] on icon at bounding box center [456, 227] width 12 height 12
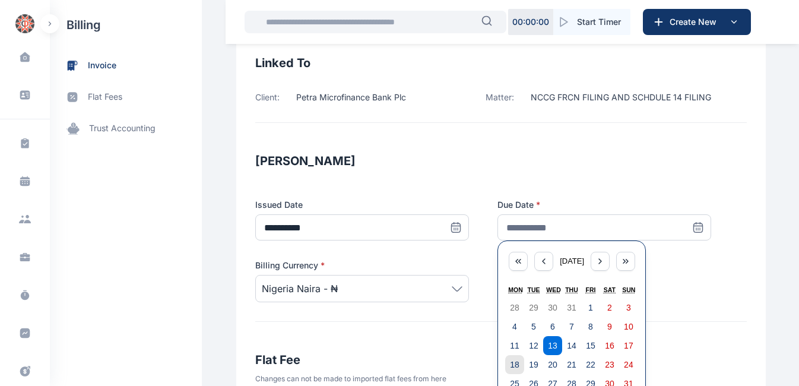
click at [510, 367] on abbr "18" at bounding box center [514, 364] width 9 height 9
type input "**********"
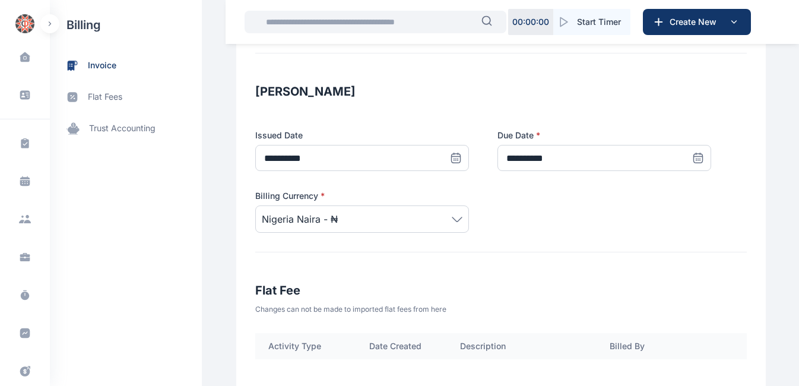
scroll to position [176, 0]
click at [462, 155] on icon at bounding box center [456, 157] width 12 height 12
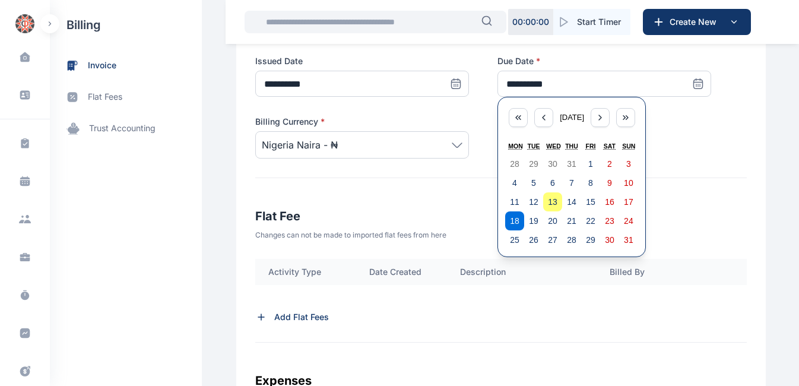
scroll to position [250, 0]
click at [390, 217] on h3 "Flat Fee" at bounding box center [501, 215] width 492 height 19
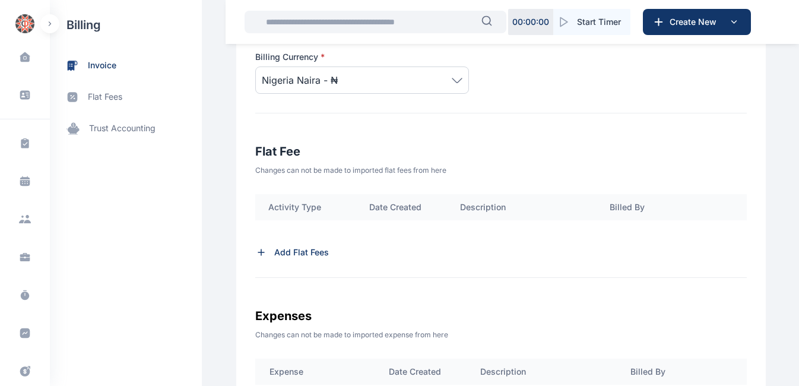
scroll to position [316, 0]
click at [255, 249] on icon at bounding box center [261, 251] width 12 height 12
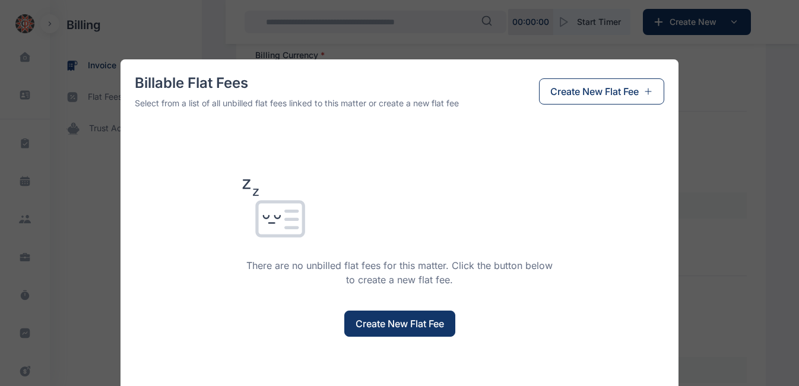
click at [379, 324] on span "Create New Flat Fee" at bounding box center [400, 323] width 88 height 14
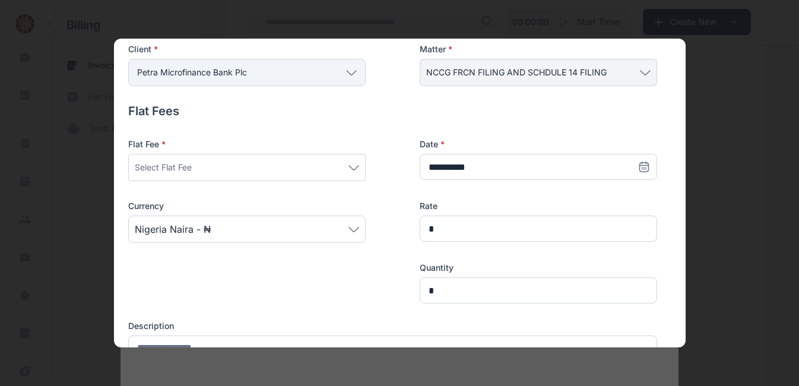
scroll to position [90, 0]
click at [356, 165] on icon at bounding box center [353, 165] width 11 height 5
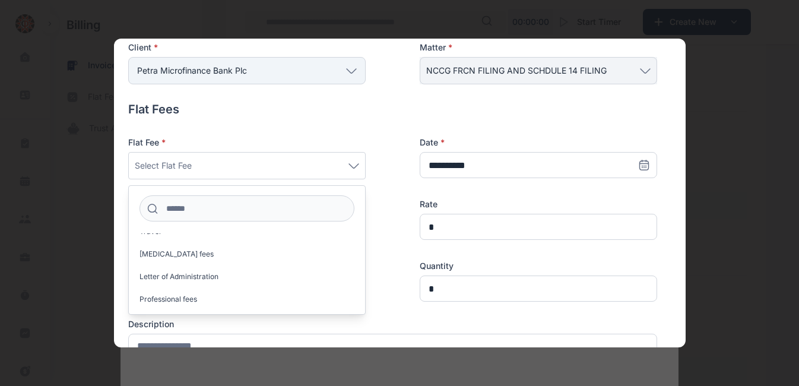
scroll to position [1079, 0]
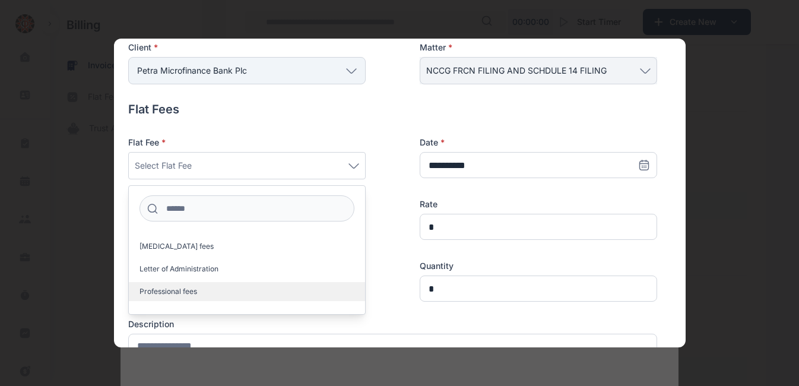
click at [183, 294] on span "Professional fees" at bounding box center [168, 291] width 58 height 9
click at [379, 110] on h4 "Flat Fees" at bounding box center [392, 109] width 529 height 17
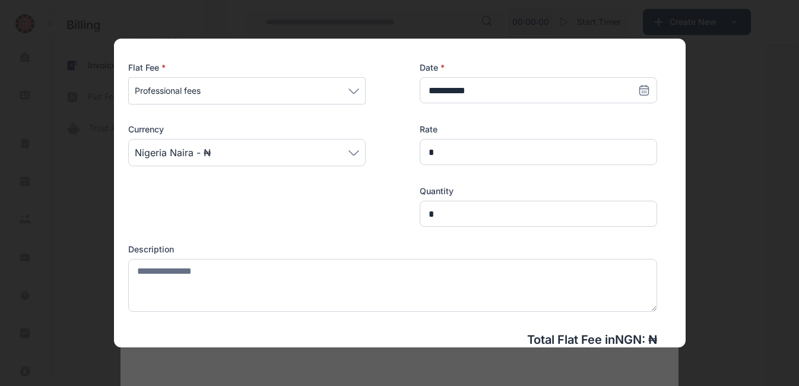
scroll to position [166, 0]
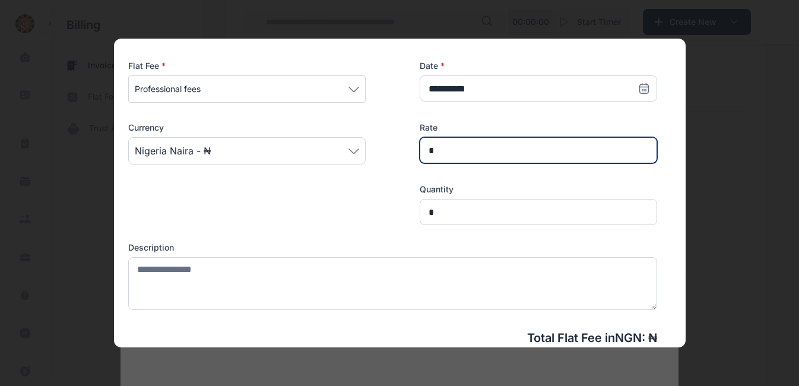
click at [439, 147] on input "*" at bounding box center [538, 150] width 237 height 26
type input "*******"
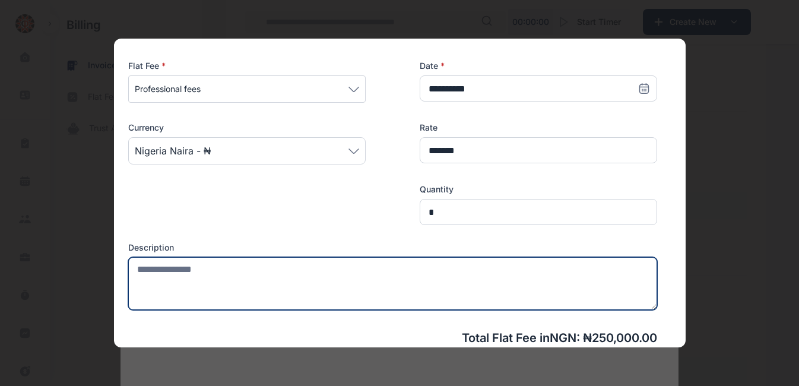
click at [241, 267] on textarea at bounding box center [392, 283] width 529 height 53
type textarea "*"
click at [228, 270] on textarea "**********" at bounding box center [390, 283] width 525 height 53
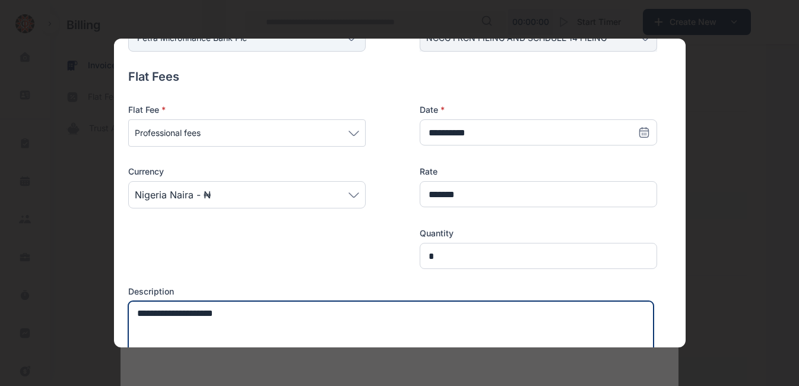
scroll to position [123, 0]
click at [136, 310] on textarea "**********" at bounding box center [390, 326] width 525 height 53
drag, startPoint x: 252, startPoint y: 314, endPoint x: 226, endPoint y: 313, distance: 26.1
click at [226, 313] on textarea "**********" at bounding box center [390, 326] width 525 height 53
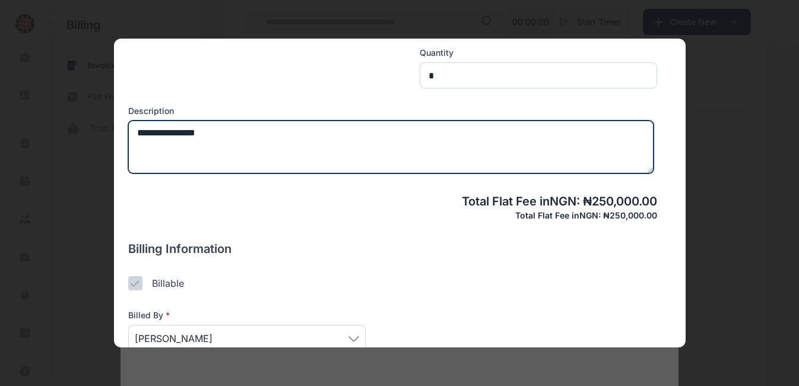
scroll to position [367, 0]
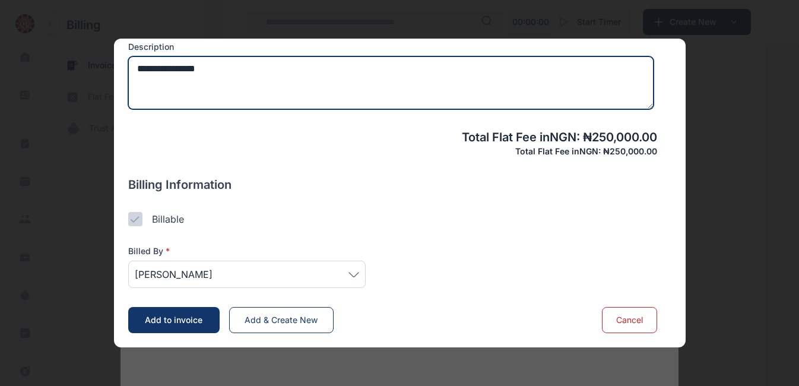
type textarea "**********"
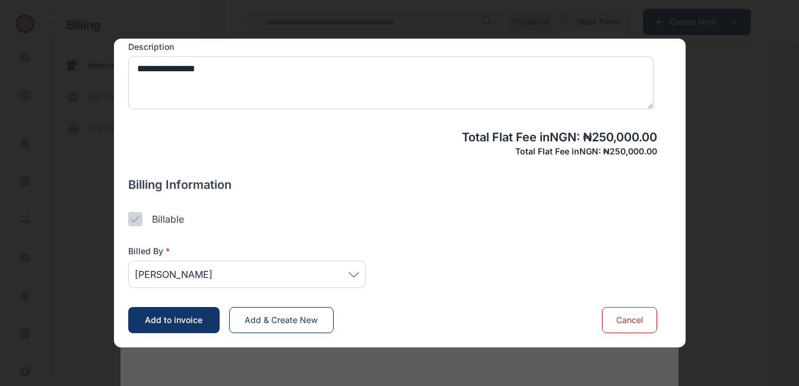
click at [353, 276] on icon at bounding box center [353, 274] width 9 height 4
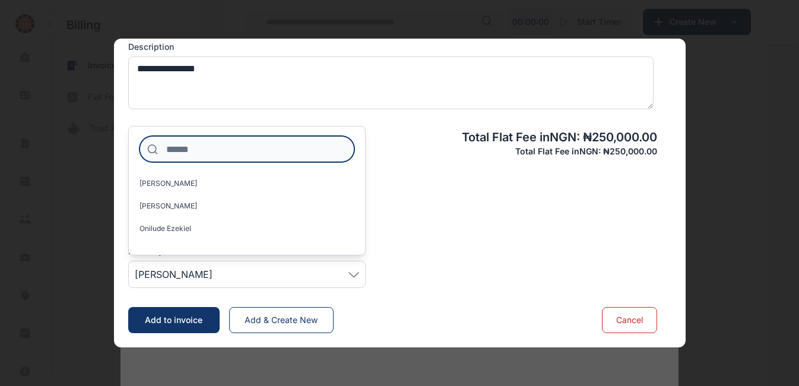
click at [193, 150] on input at bounding box center [246, 149] width 215 height 26
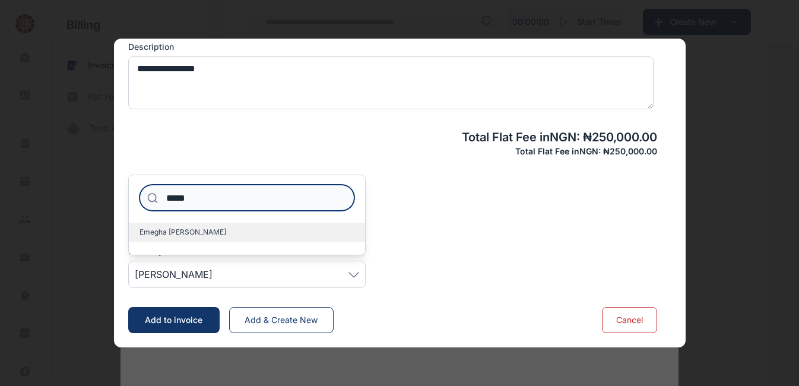
type input "*****"
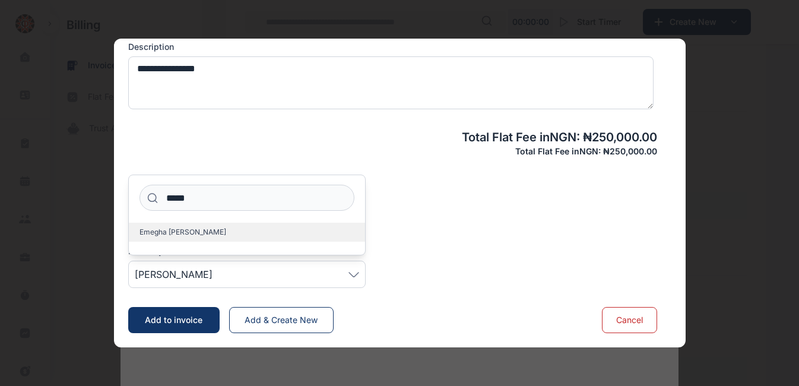
click at [170, 235] on span "Emegha [PERSON_NAME]" at bounding box center [182, 231] width 87 height 9
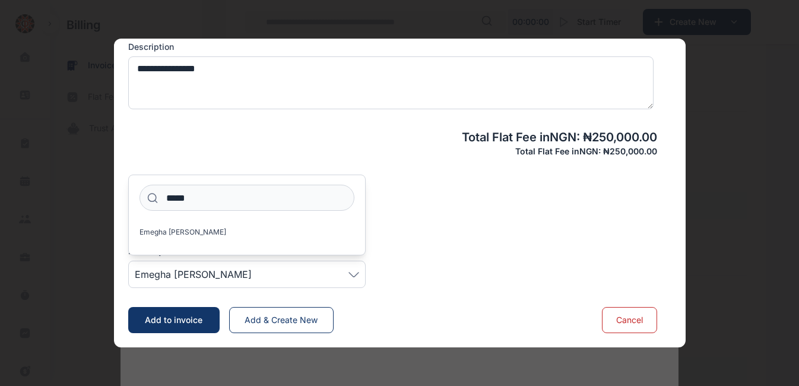
click at [486, 218] on div "Billable" at bounding box center [392, 219] width 529 height 14
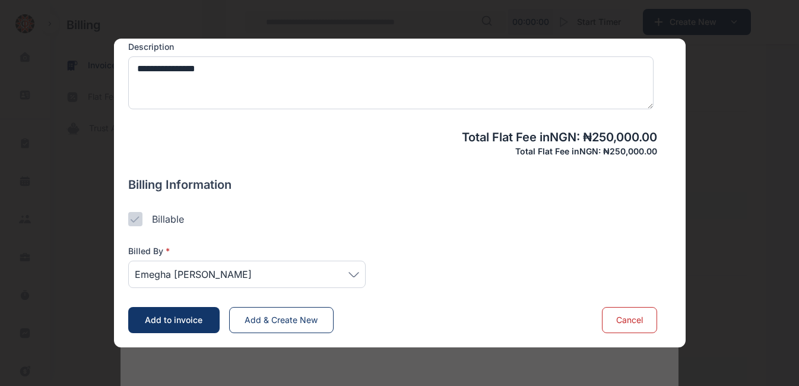
click at [136, 221] on icon at bounding box center [135, 219] width 9 height 7
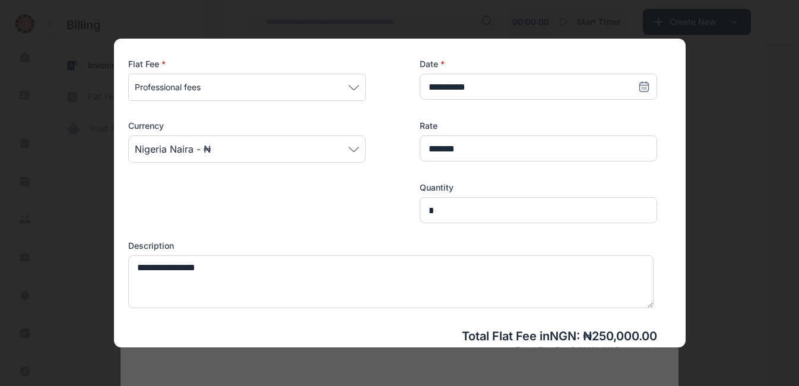
scroll to position [169, 0]
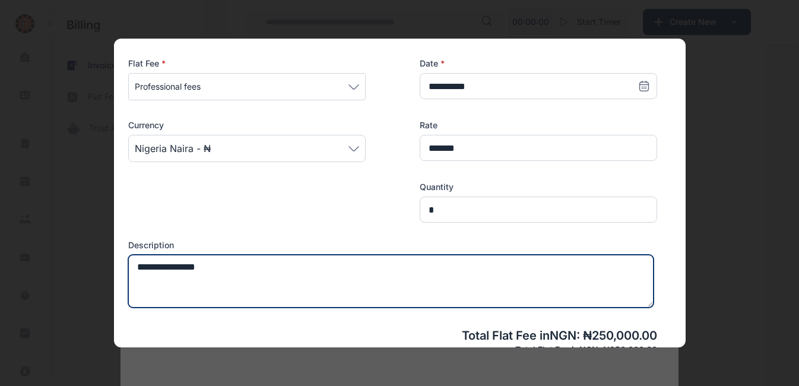
click at [164, 267] on textarea "**********" at bounding box center [390, 281] width 525 height 53
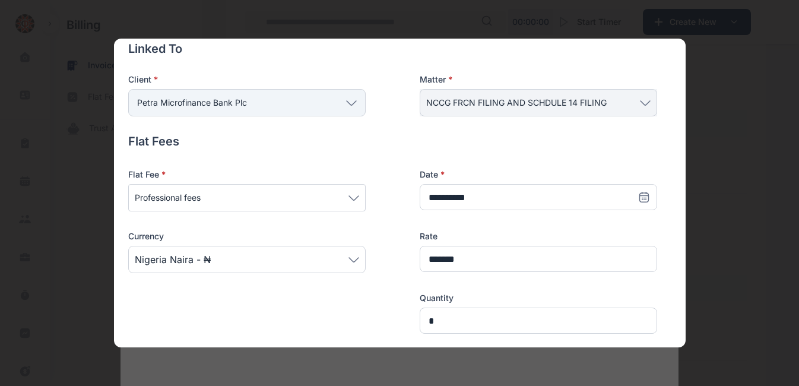
scroll to position [60, 0]
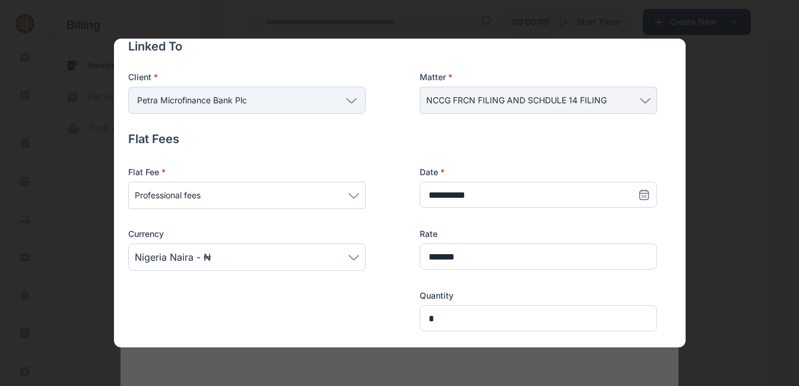
type textarea "**********"
click at [643, 102] on icon at bounding box center [645, 100] width 11 height 5
click at [641, 100] on icon at bounding box center [645, 100] width 11 height 5
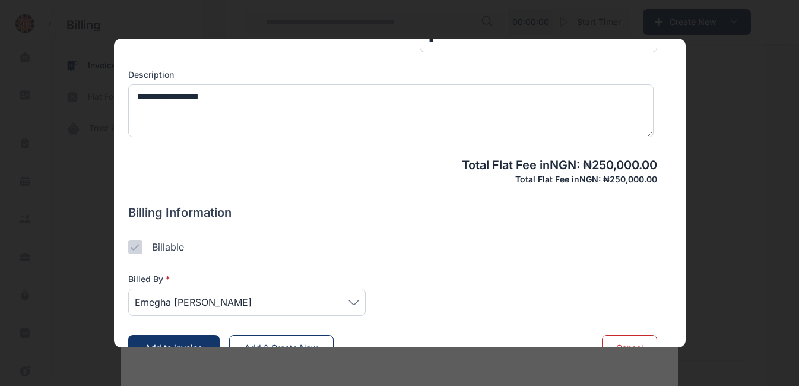
scroll to position [367, 0]
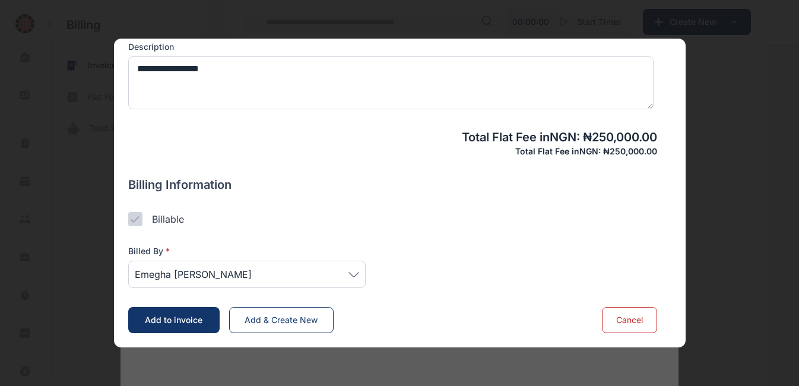
click at [172, 321] on span "Add to invoice" at bounding box center [174, 320] width 58 height 10
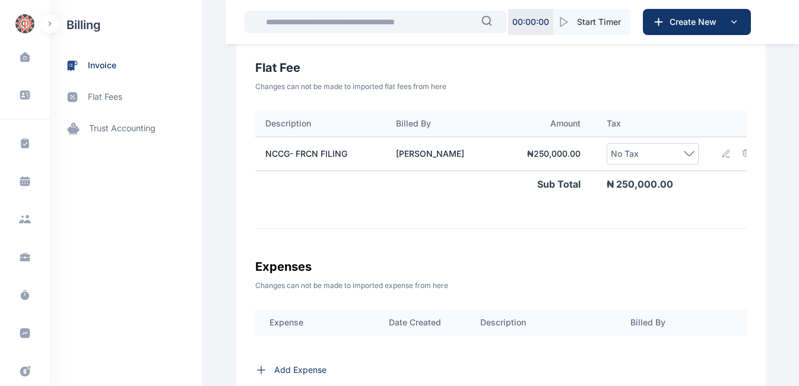
scroll to position [0, 214]
click at [678, 155] on icon at bounding box center [683, 153] width 11 height 5
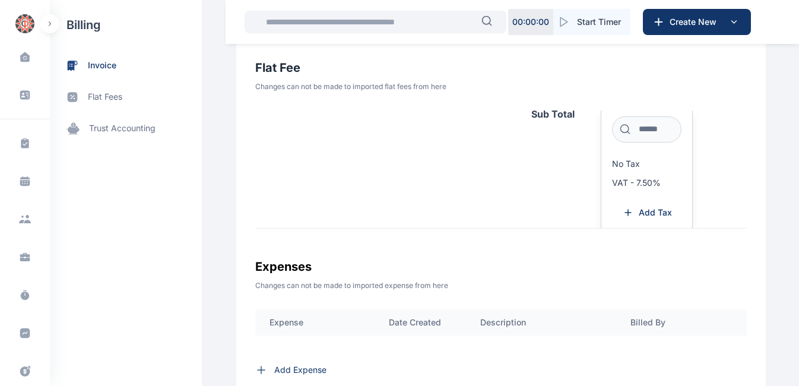
scroll to position [71, 214]
click at [644, 182] on span "VAT - 7.50%" at bounding box center [636, 181] width 49 height 9
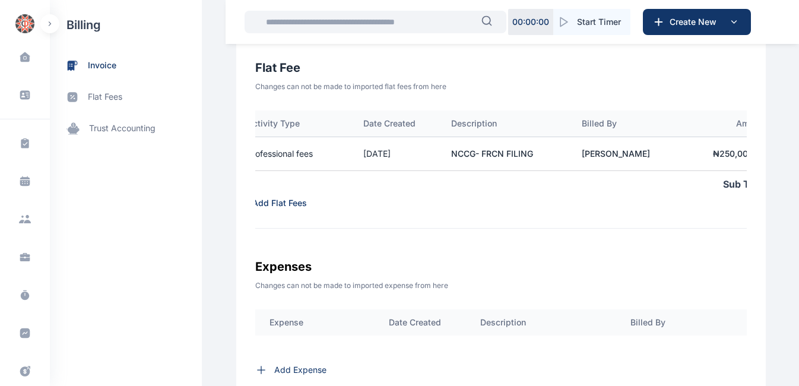
scroll to position [0, 0]
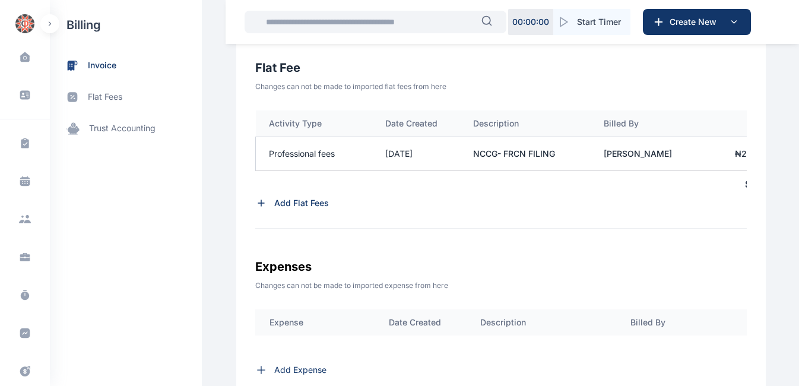
click at [255, 202] on icon at bounding box center [261, 203] width 12 height 12
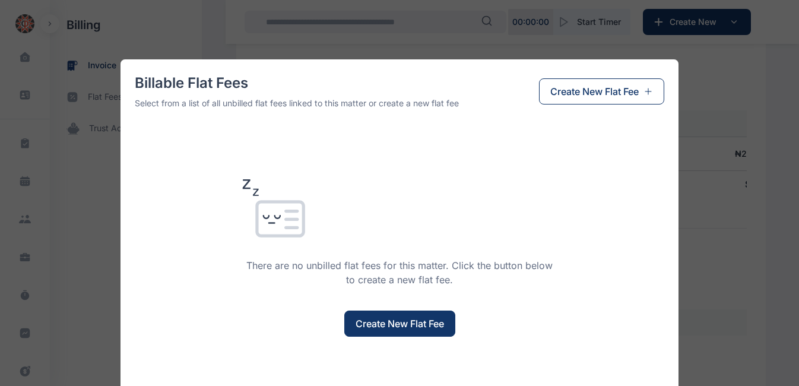
click at [405, 321] on span "Create New Flat Fee" at bounding box center [400, 323] width 88 height 14
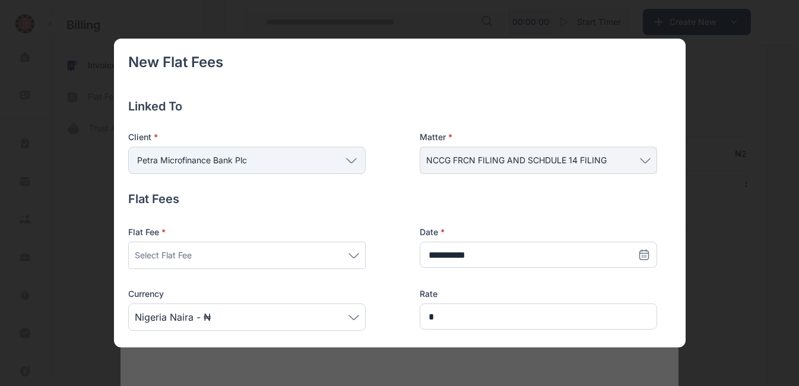
click at [354, 256] on icon at bounding box center [353, 255] width 9 height 4
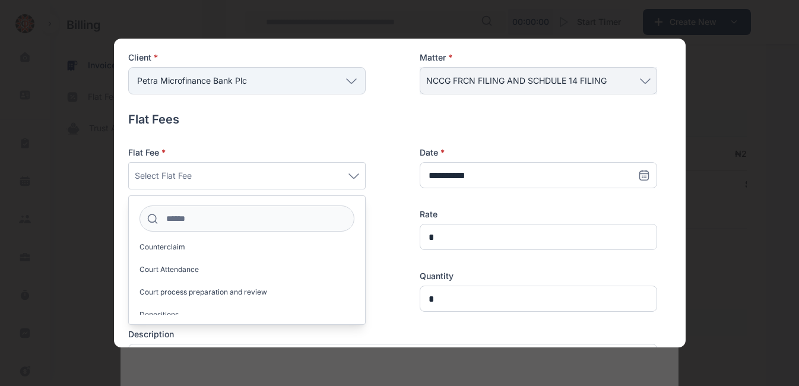
scroll to position [429, 0]
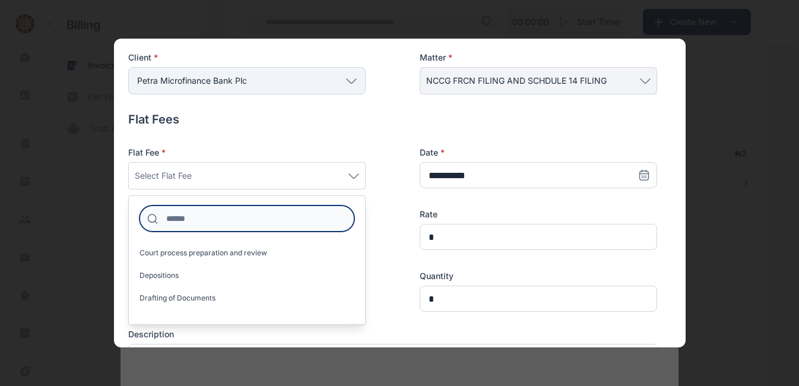
click at [182, 217] on input at bounding box center [246, 218] width 215 height 26
type input "*"
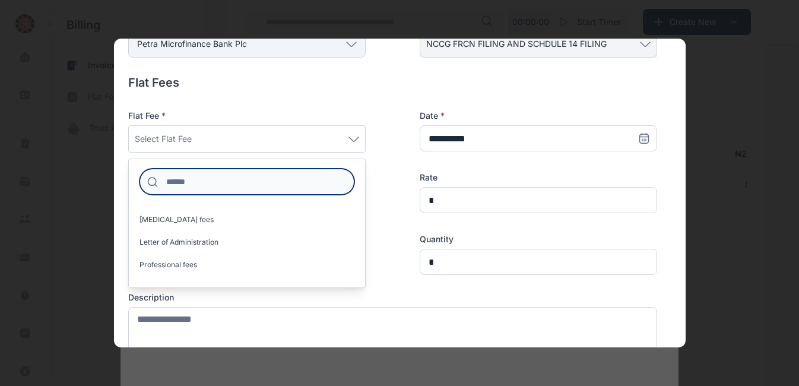
scroll to position [118, 0]
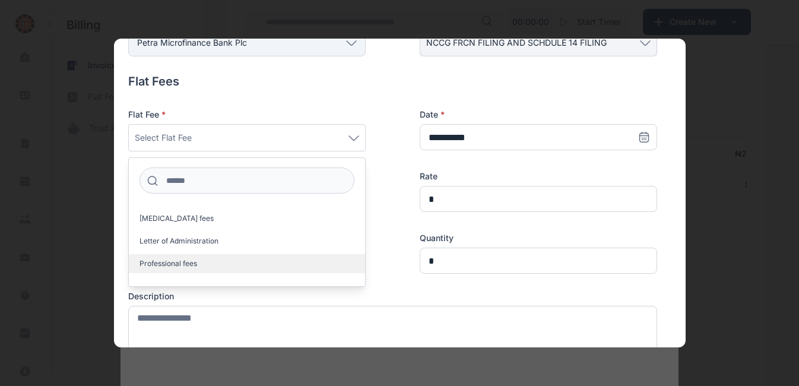
click at [195, 263] on span "Professional fees" at bounding box center [168, 263] width 58 height 9
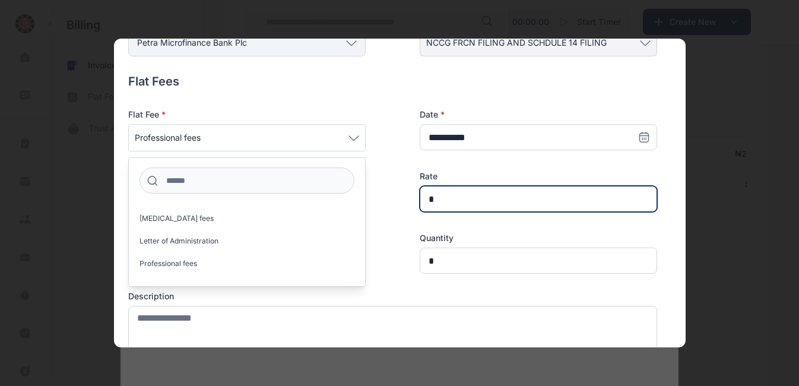
click at [446, 199] on input "*" at bounding box center [538, 199] width 237 height 26
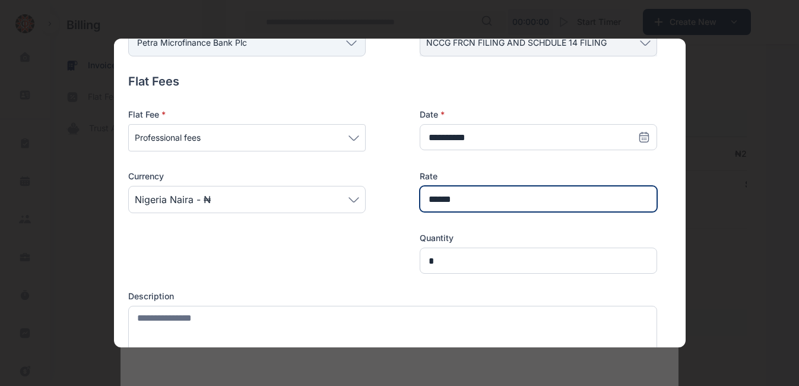
type input "******"
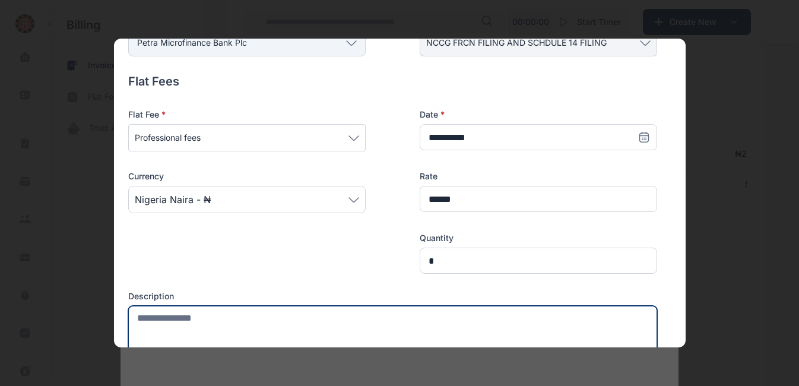
click at [227, 326] on textarea at bounding box center [392, 332] width 529 height 53
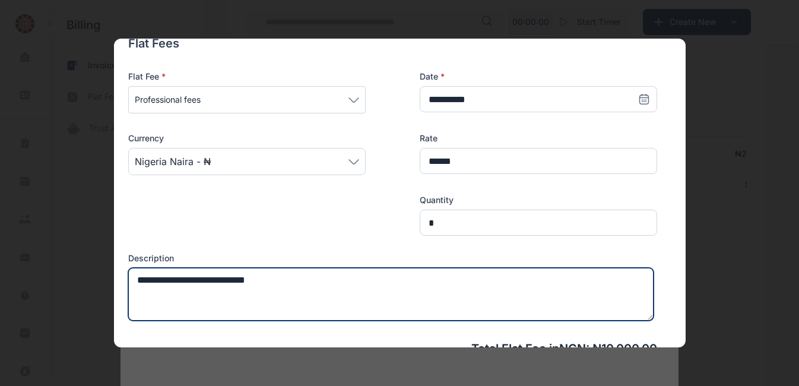
click at [213, 280] on textarea "**********" at bounding box center [390, 294] width 525 height 53
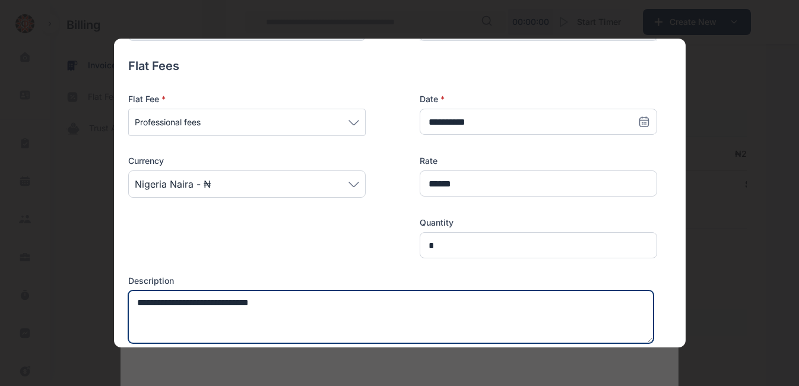
drag, startPoint x: 208, startPoint y: 303, endPoint x: 139, endPoint y: 306, distance: 69.5
click at [139, 306] on textarea "**********" at bounding box center [390, 316] width 525 height 53
type textarea "**********"
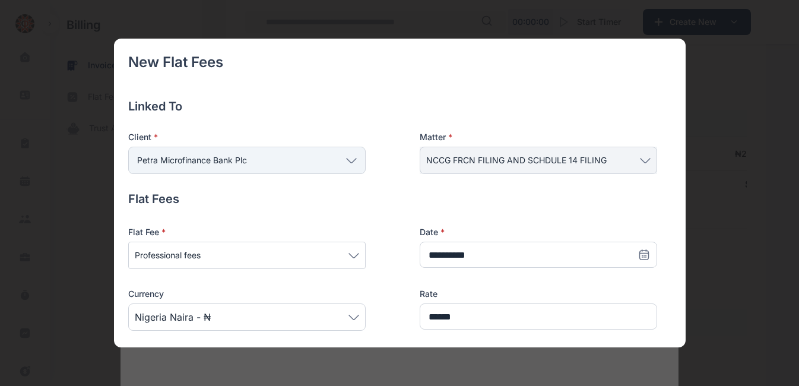
scroll to position [133, 0]
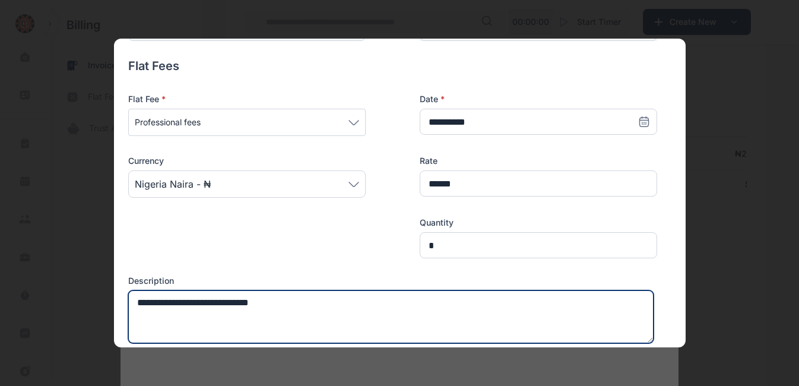
click at [325, 308] on textarea "**********" at bounding box center [390, 316] width 525 height 53
paste textarea "**********"
click at [170, 304] on textarea "**********" at bounding box center [390, 316] width 525 height 53
drag, startPoint x: 319, startPoint y: 303, endPoint x: 386, endPoint y: 307, distance: 67.8
click at [386, 307] on textarea "**********" at bounding box center [390, 316] width 525 height 53
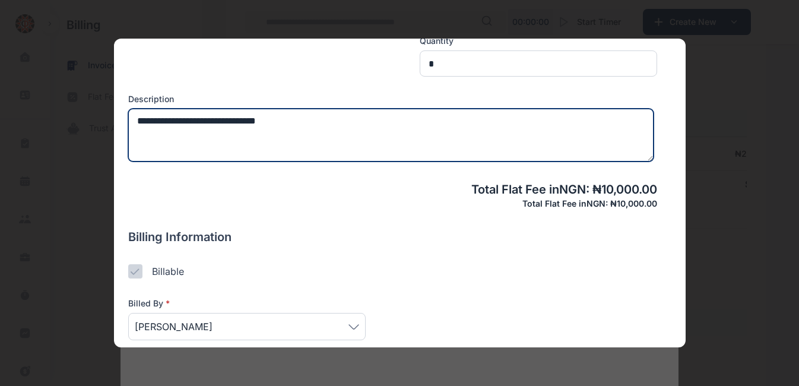
scroll to position [367, 0]
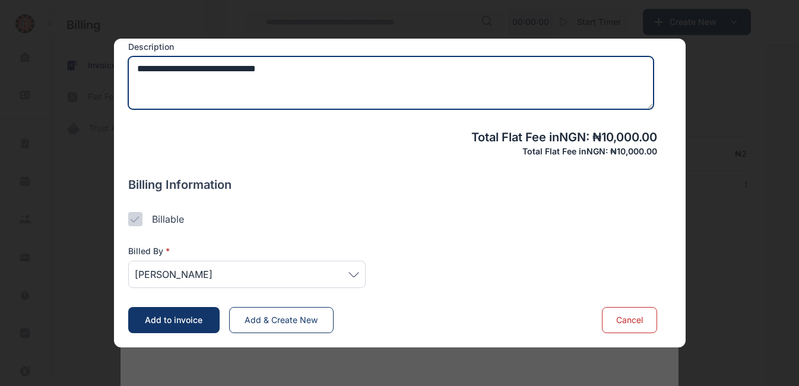
type textarea "**********"
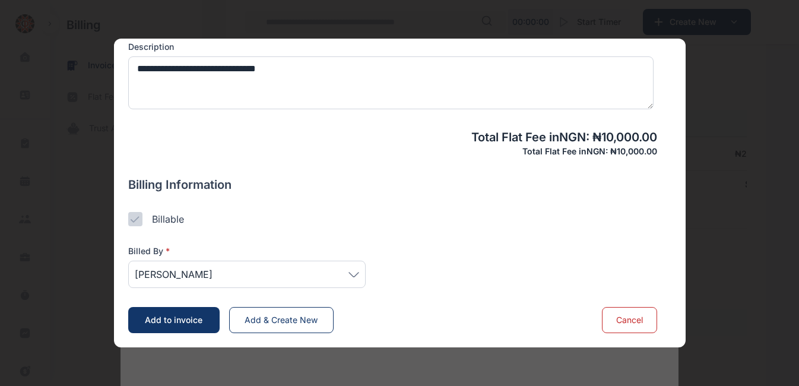
click at [354, 274] on icon at bounding box center [353, 274] width 11 height 5
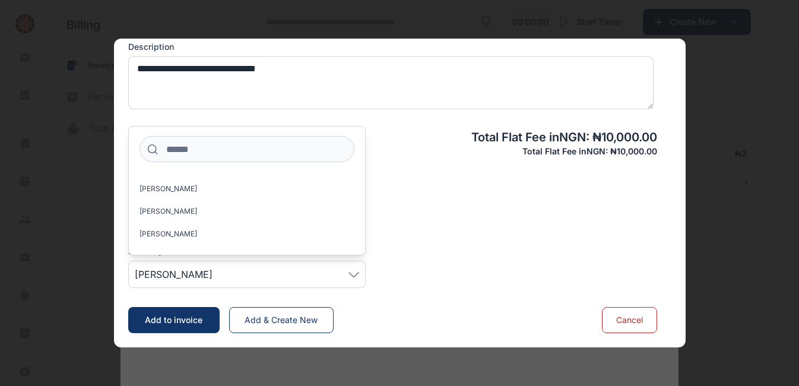
scroll to position [63, 0]
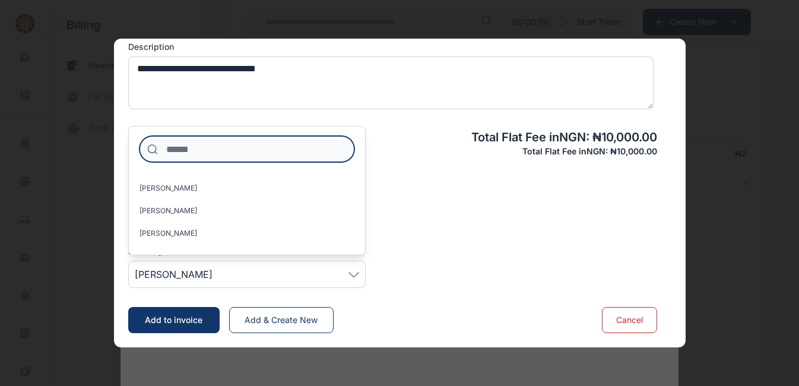
click at [218, 145] on input at bounding box center [246, 149] width 215 height 26
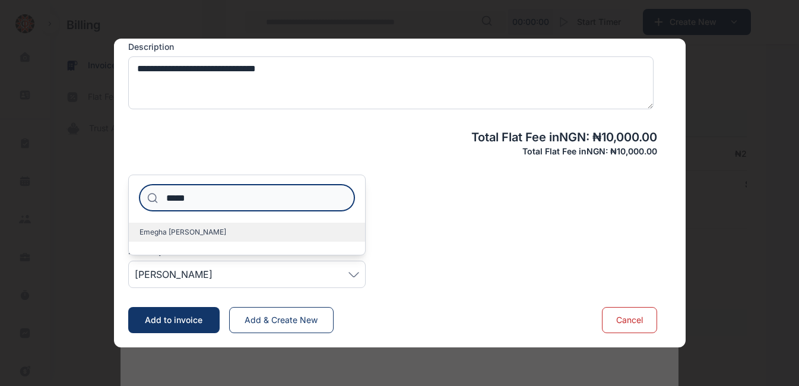
type input "*****"
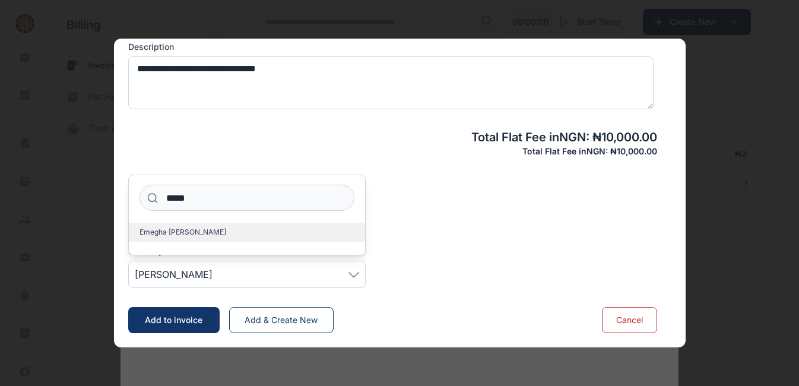
click at [163, 234] on span "Emegha [PERSON_NAME]" at bounding box center [182, 231] width 87 height 9
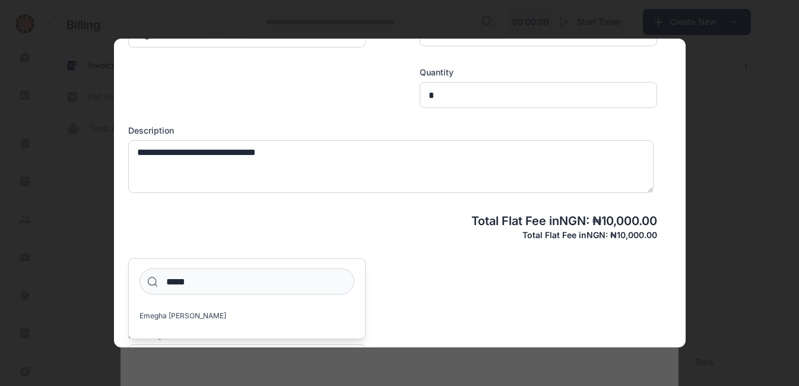
scroll to position [367, 0]
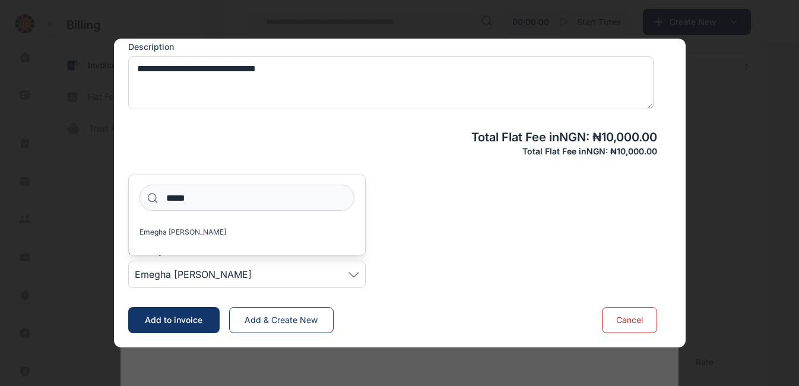
click at [166, 316] on span "Add to invoice" at bounding box center [174, 320] width 58 height 10
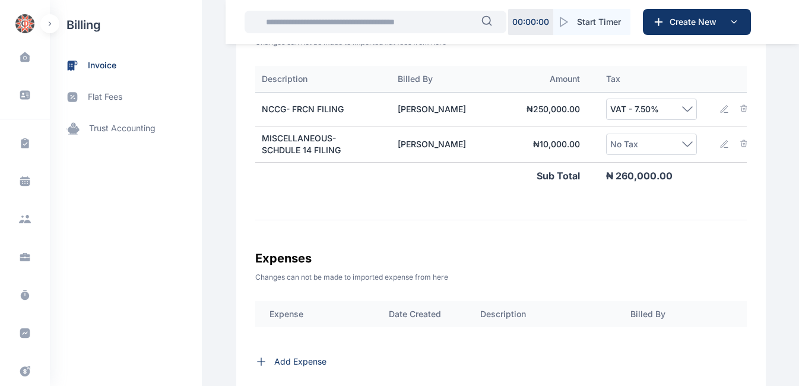
scroll to position [0, 210]
click at [683, 146] on icon at bounding box center [687, 144] width 9 height 4
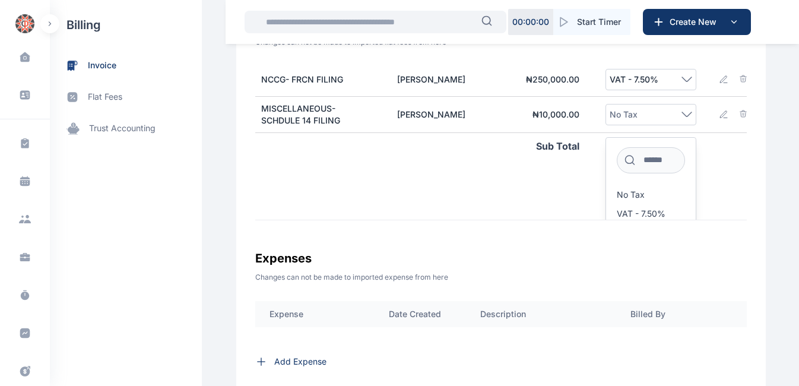
scroll to position [30, 210]
click at [629, 213] on span "VAT - 7.50%" at bounding box center [641, 212] width 49 height 9
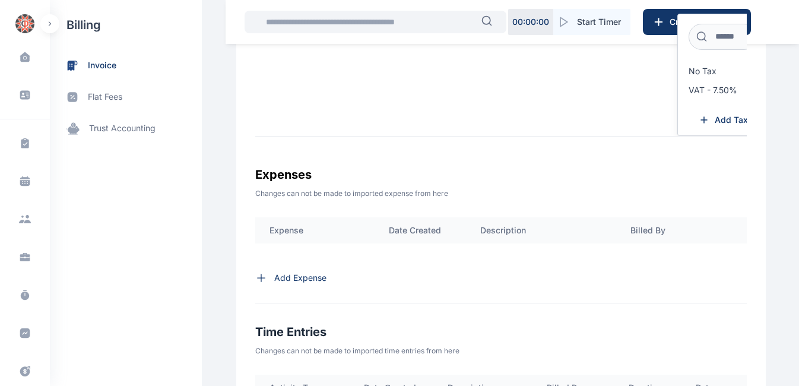
scroll to position [527, 0]
click at [258, 281] on icon at bounding box center [262, 277] width 8 height 8
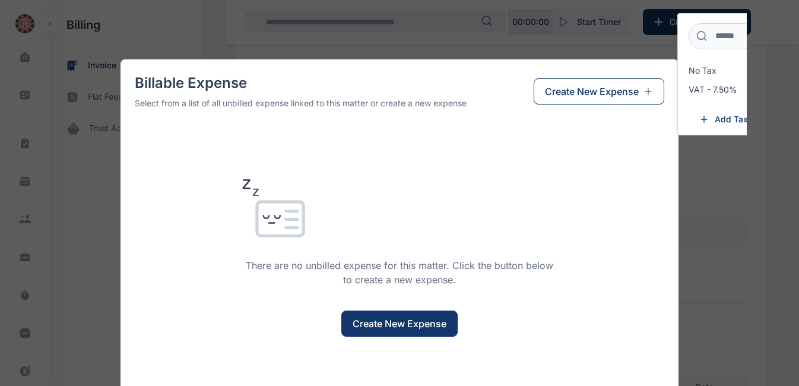
click at [423, 324] on span "Create New Expense" at bounding box center [400, 323] width 94 height 14
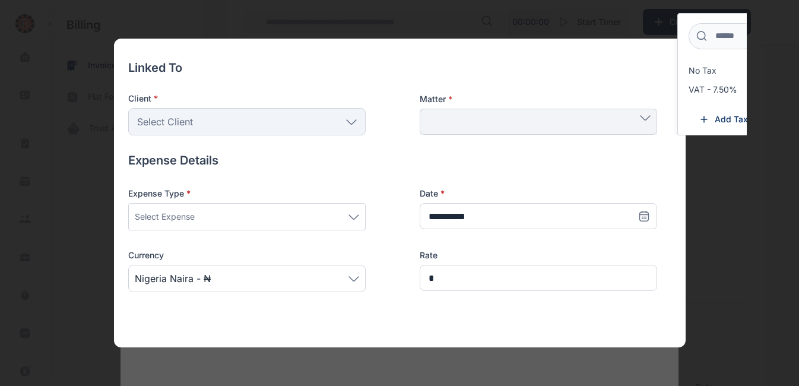
scroll to position [39, 0]
click at [354, 214] on icon at bounding box center [353, 216] width 11 height 5
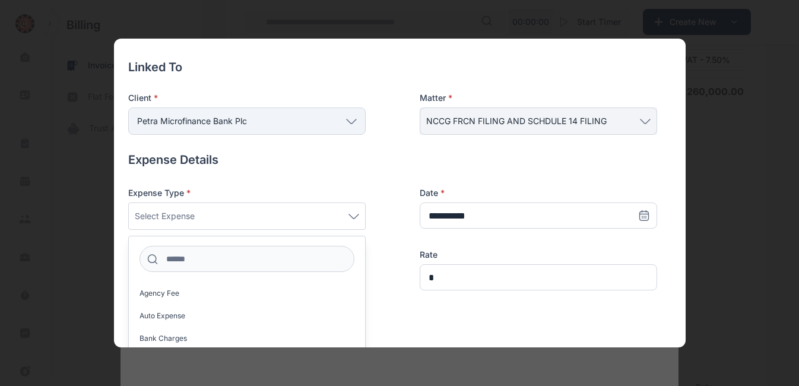
scroll to position [0, 138]
click at [240, 259] on input at bounding box center [246, 259] width 215 height 26
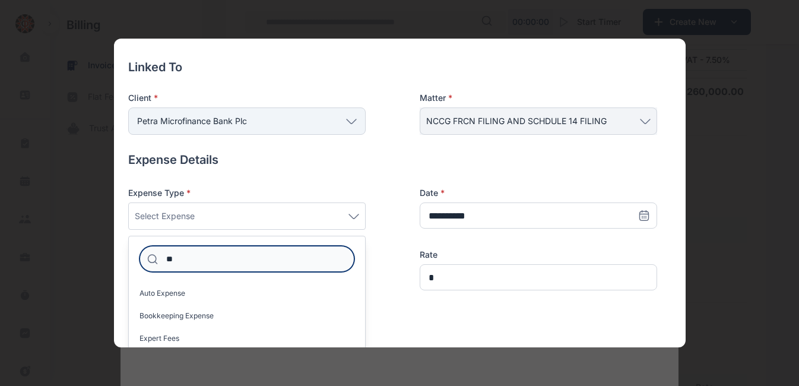
type input "*"
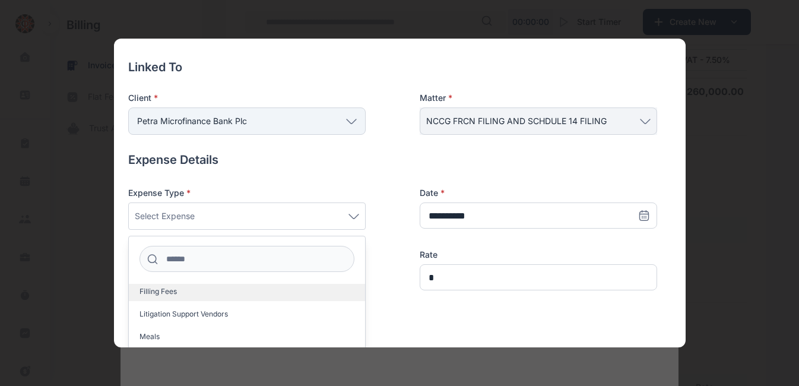
click at [180, 296] on label "Filling Fees" at bounding box center [247, 291] width 236 height 19
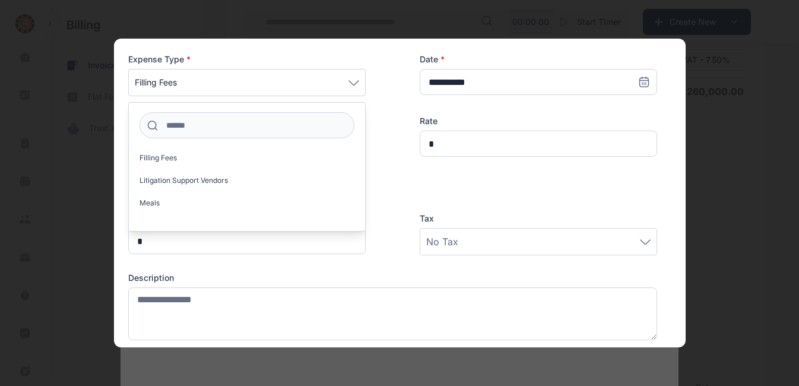
scroll to position [175, 0]
click at [449, 169] on div "Expense Type * Filling Fees Agency Fee Auto Expense Bank Charges Bookkeeping Ex…" at bounding box center [392, 113] width 529 height 123
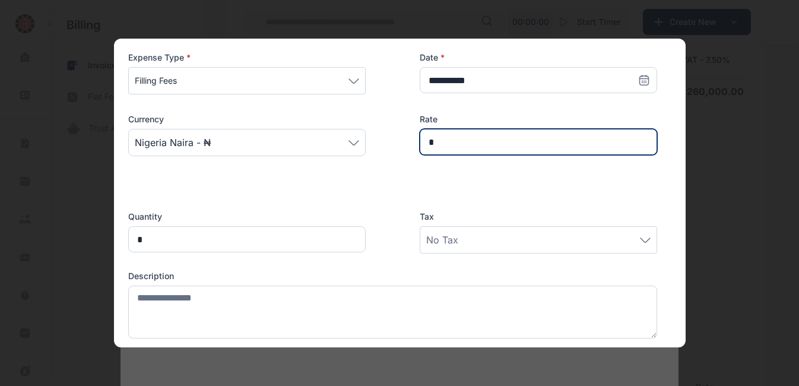
click at [449, 138] on input "*" at bounding box center [538, 142] width 237 height 26
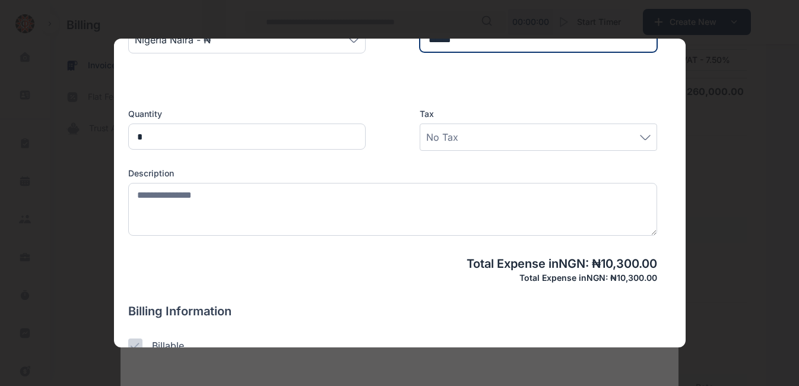
scroll to position [278, 0]
type input "******"
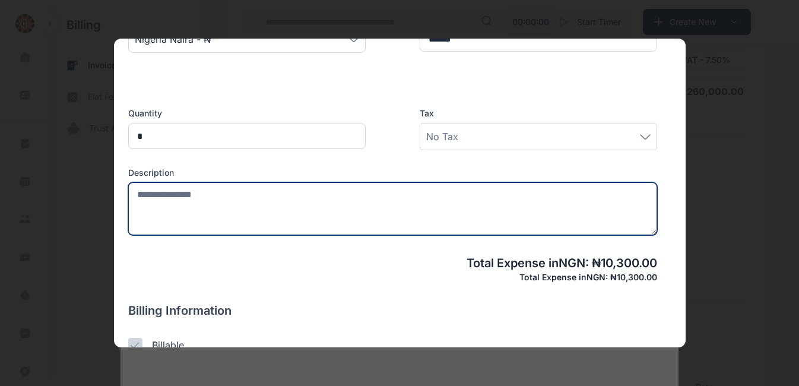
click at [235, 198] on textarea at bounding box center [392, 208] width 529 height 53
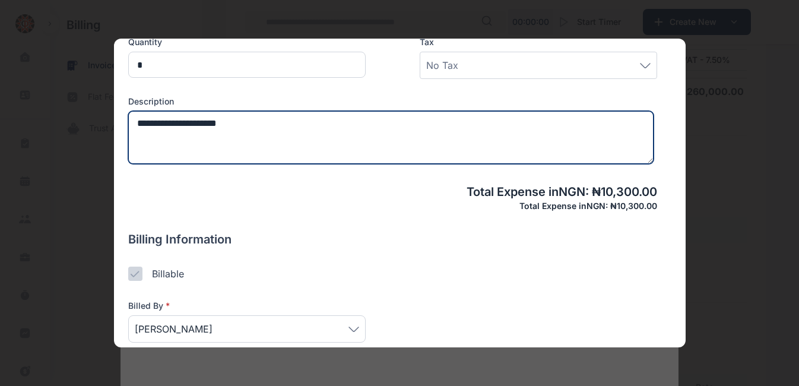
scroll to position [404, 0]
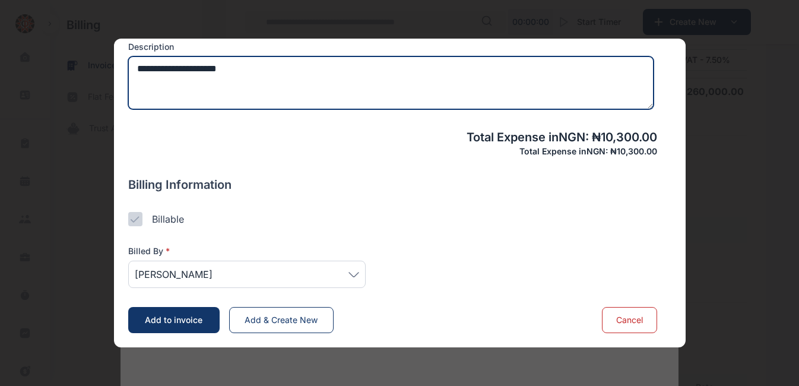
type textarea "**********"
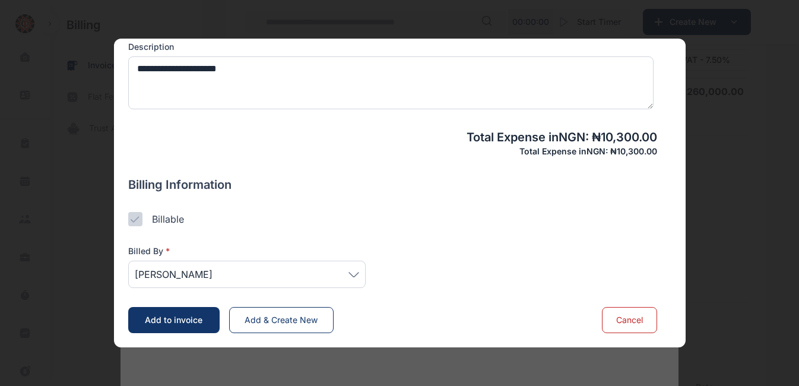
click at [353, 275] on icon at bounding box center [353, 274] width 11 height 5
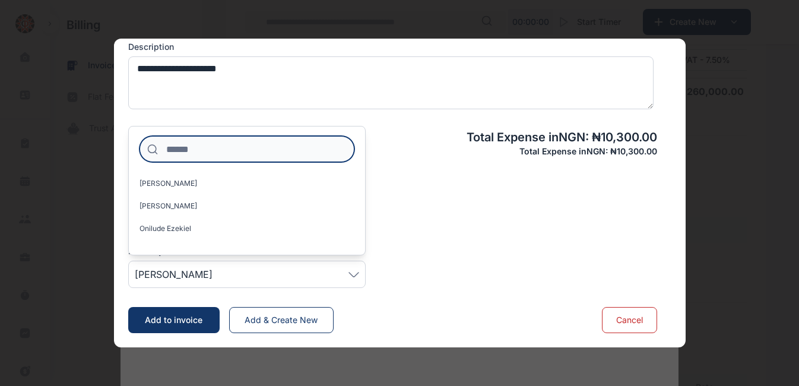
click at [214, 152] on input at bounding box center [246, 149] width 215 height 26
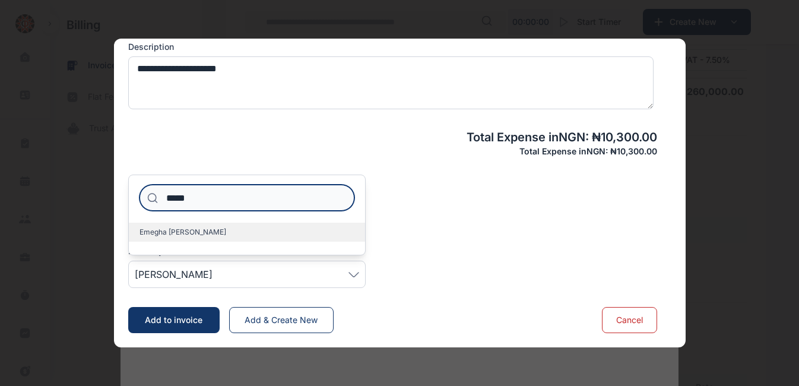
type input "*****"
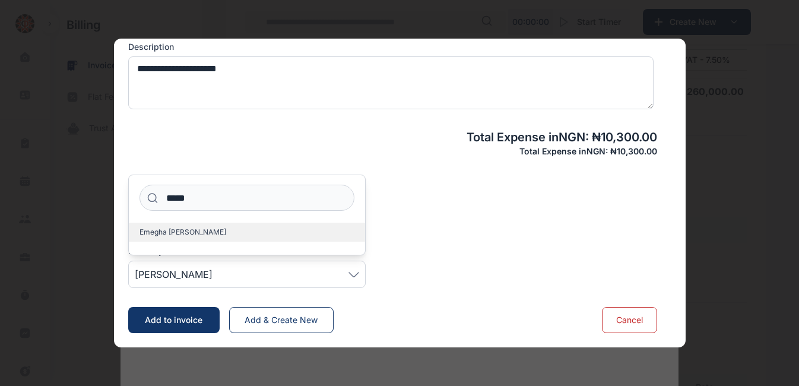
click at [177, 232] on span "Emegha [PERSON_NAME]" at bounding box center [182, 231] width 87 height 9
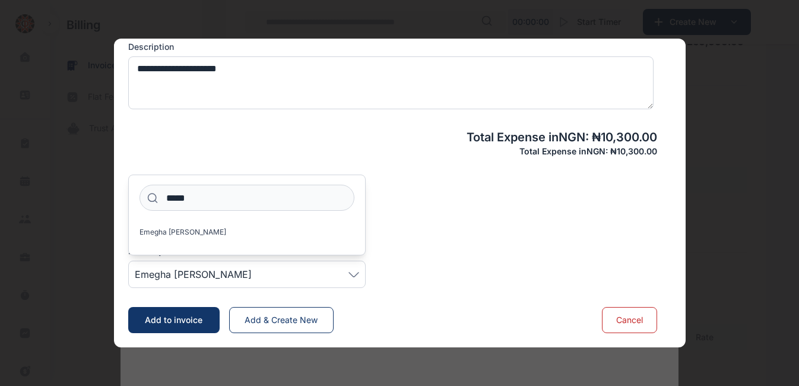
scroll to position [577, 0]
click at [192, 229] on label "Emegha [PERSON_NAME]" at bounding box center [247, 232] width 236 height 19
click at [182, 233] on span "Emegha [PERSON_NAME]" at bounding box center [182, 231] width 87 height 9
click at [174, 275] on span "Emegha [PERSON_NAME]" at bounding box center [193, 274] width 117 height 14
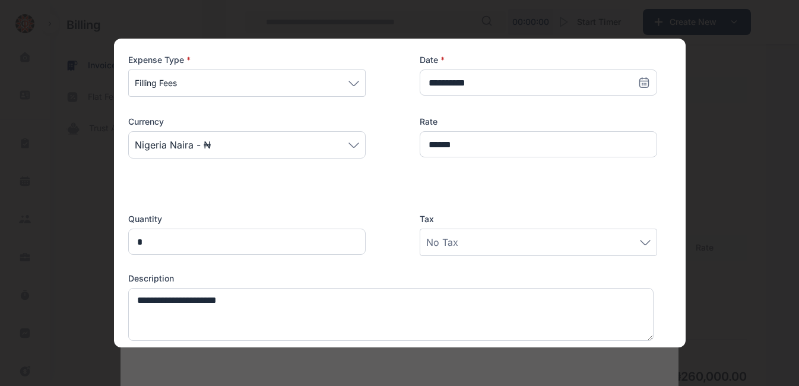
scroll to position [258, 0]
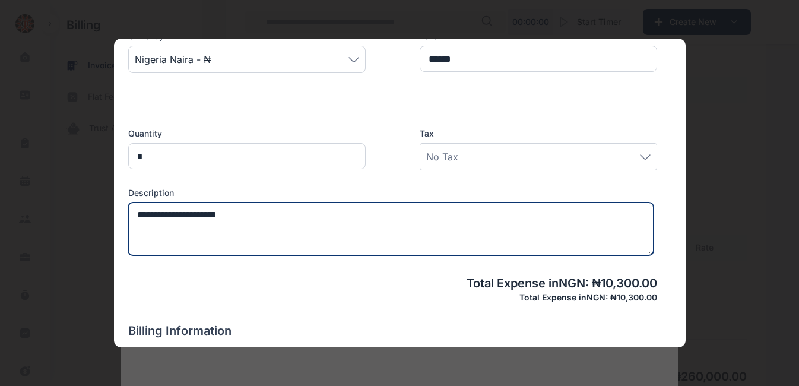
click at [211, 216] on textarea "**********" at bounding box center [390, 228] width 525 height 53
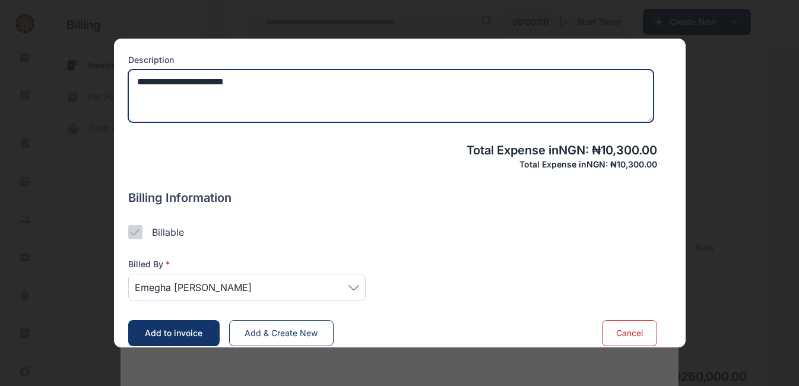
scroll to position [404, 0]
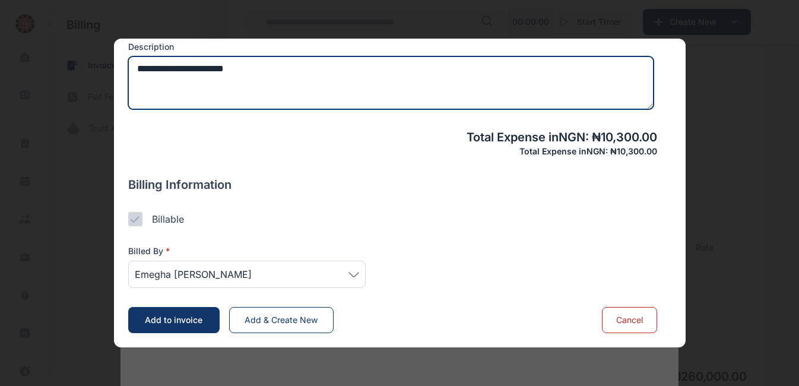
type textarea "**********"
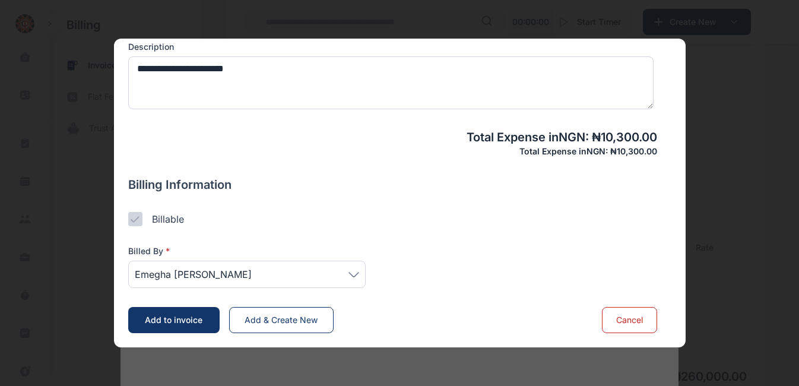
click at [175, 319] on span "Add to invoice" at bounding box center [174, 320] width 58 height 10
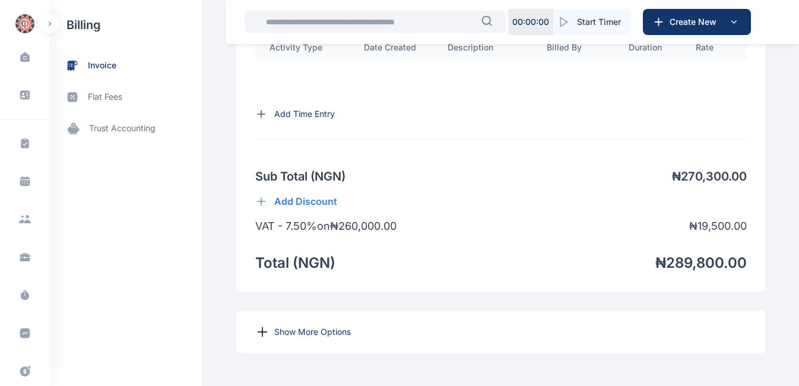
scroll to position [974, 0]
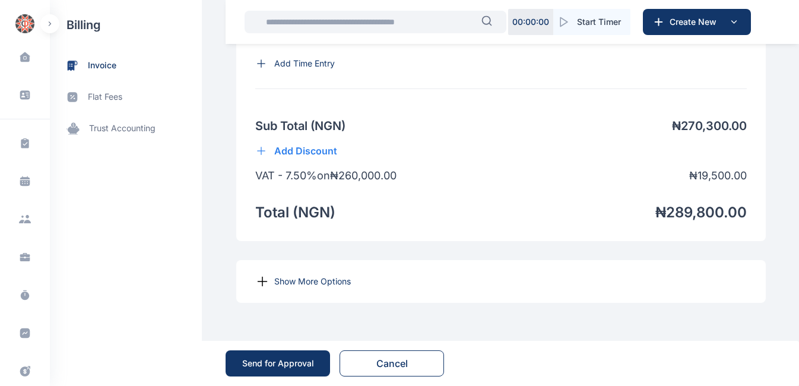
click at [275, 280] on p "Show More Options" at bounding box center [312, 281] width 77 height 12
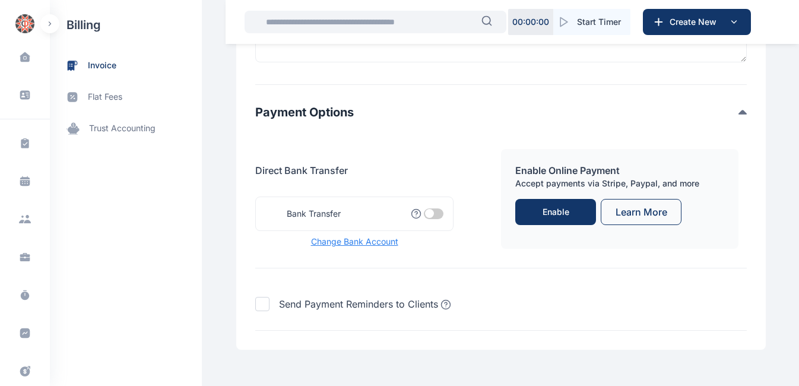
scroll to position [1295, 0]
click at [424, 218] on span at bounding box center [434, 213] width 20 height 11
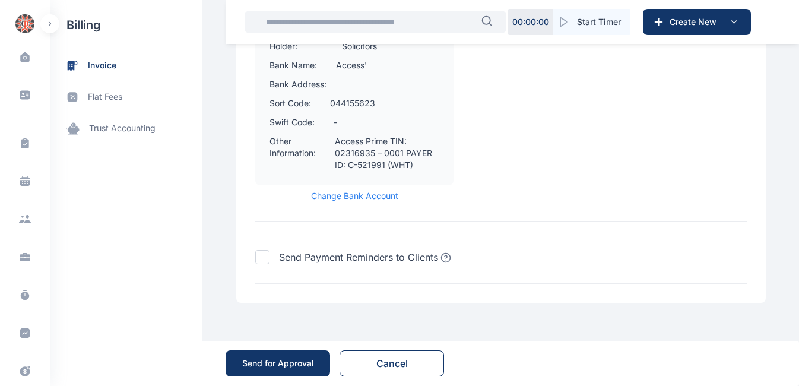
scroll to position [1581, 0]
click at [282, 361] on div "Send for Approval" at bounding box center [278, 363] width 72 height 12
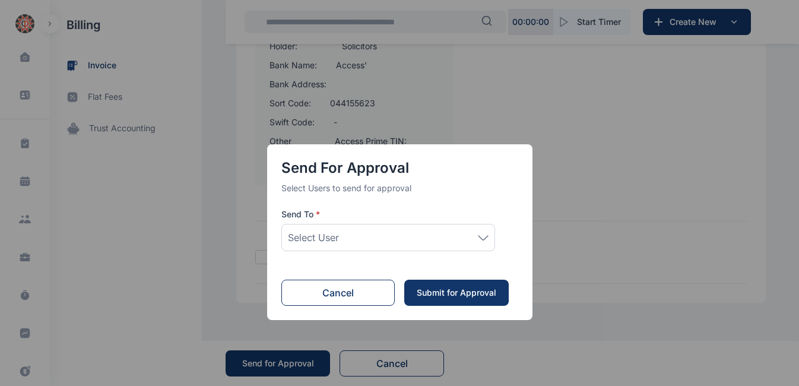
click at [480, 234] on div "Select User" at bounding box center [388, 237] width 201 height 14
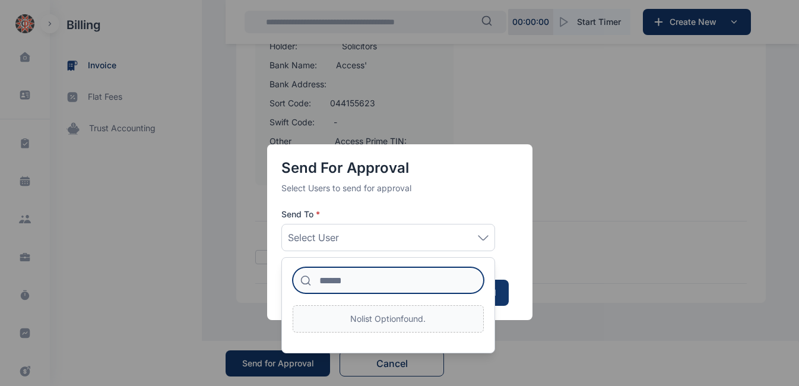
click at [395, 282] on input at bounding box center [388, 280] width 191 height 26
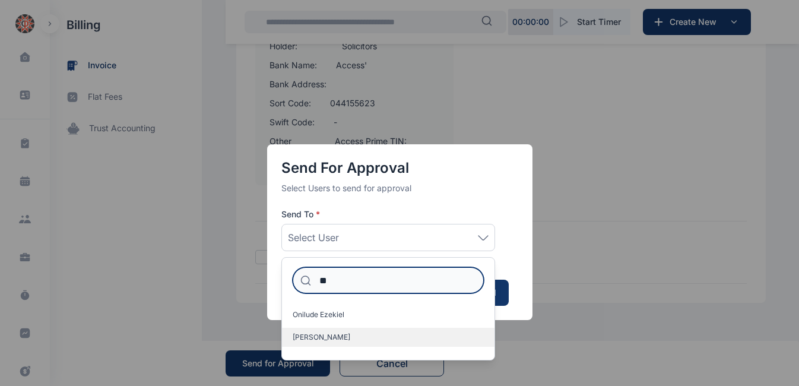
type input "**"
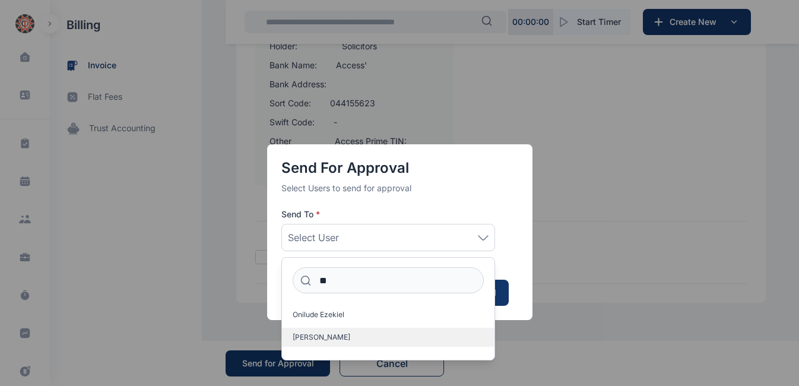
click at [348, 340] on label "[PERSON_NAME]" at bounding box center [388, 337] width 213 height 19
click at [552, 280] on div "Send for Approval Select Users to send for approval Send To * [PERSON_NAME] ** …" at bounding box center [399, 193] width 799 height 386
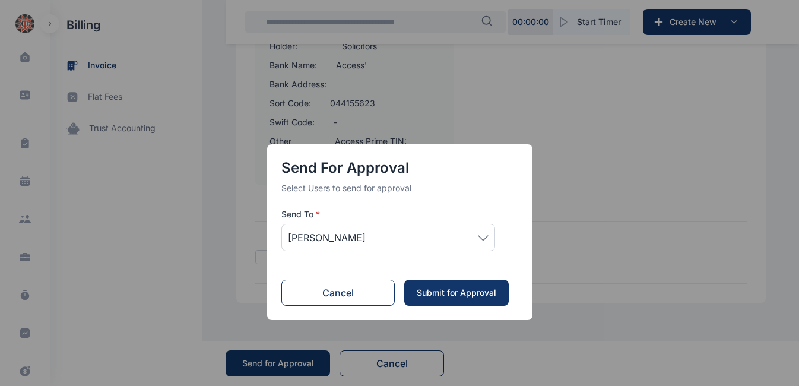
click at [456, 294] on div "Submit for Approval" at bounding box center [456, 293] width 81 height 12
